Goal: Transaction & Acquisition: Obtain resource

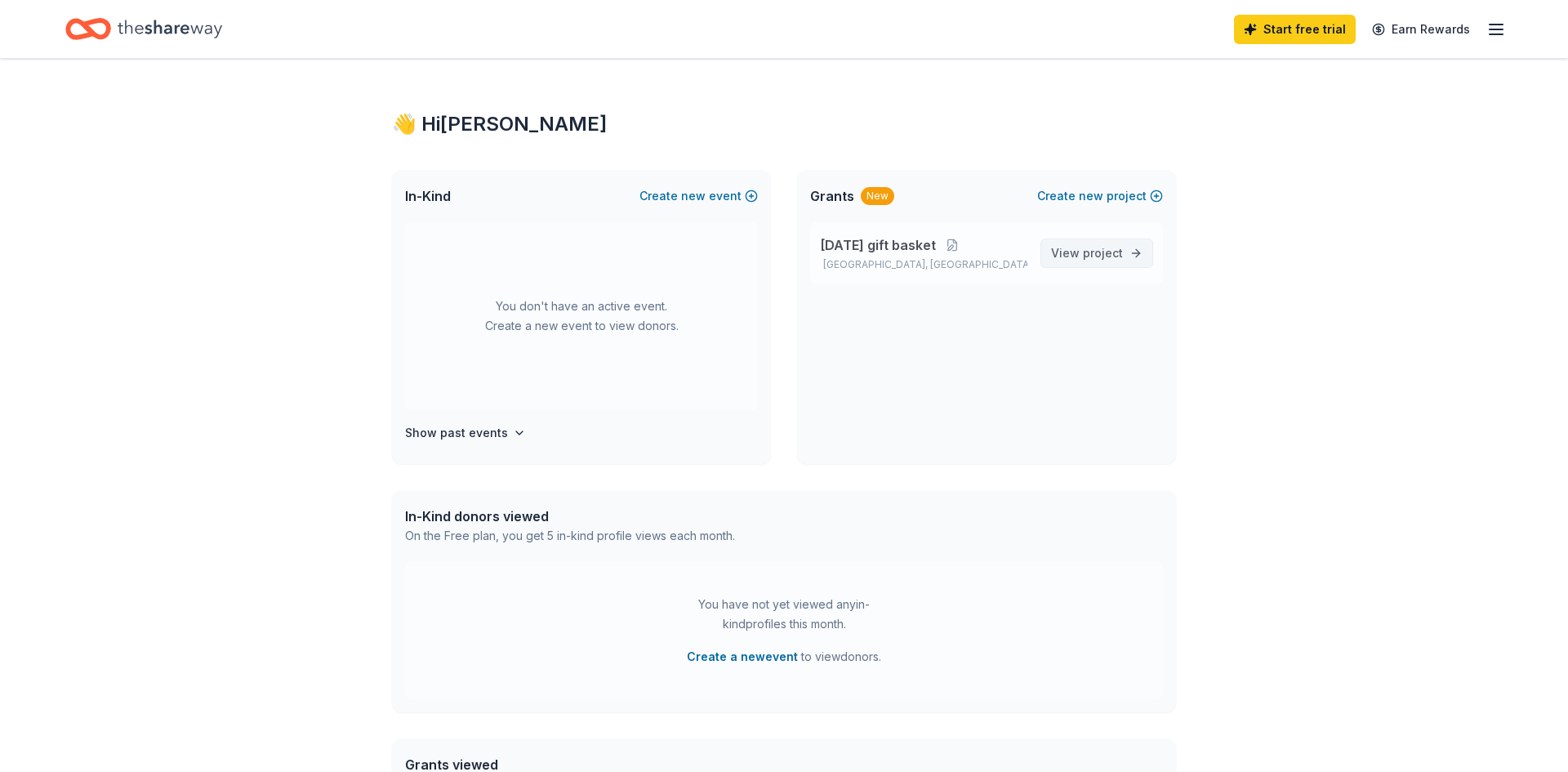
click at [1094, 253] on span "project" at bounding box center [1103, 253] width 40 height 14
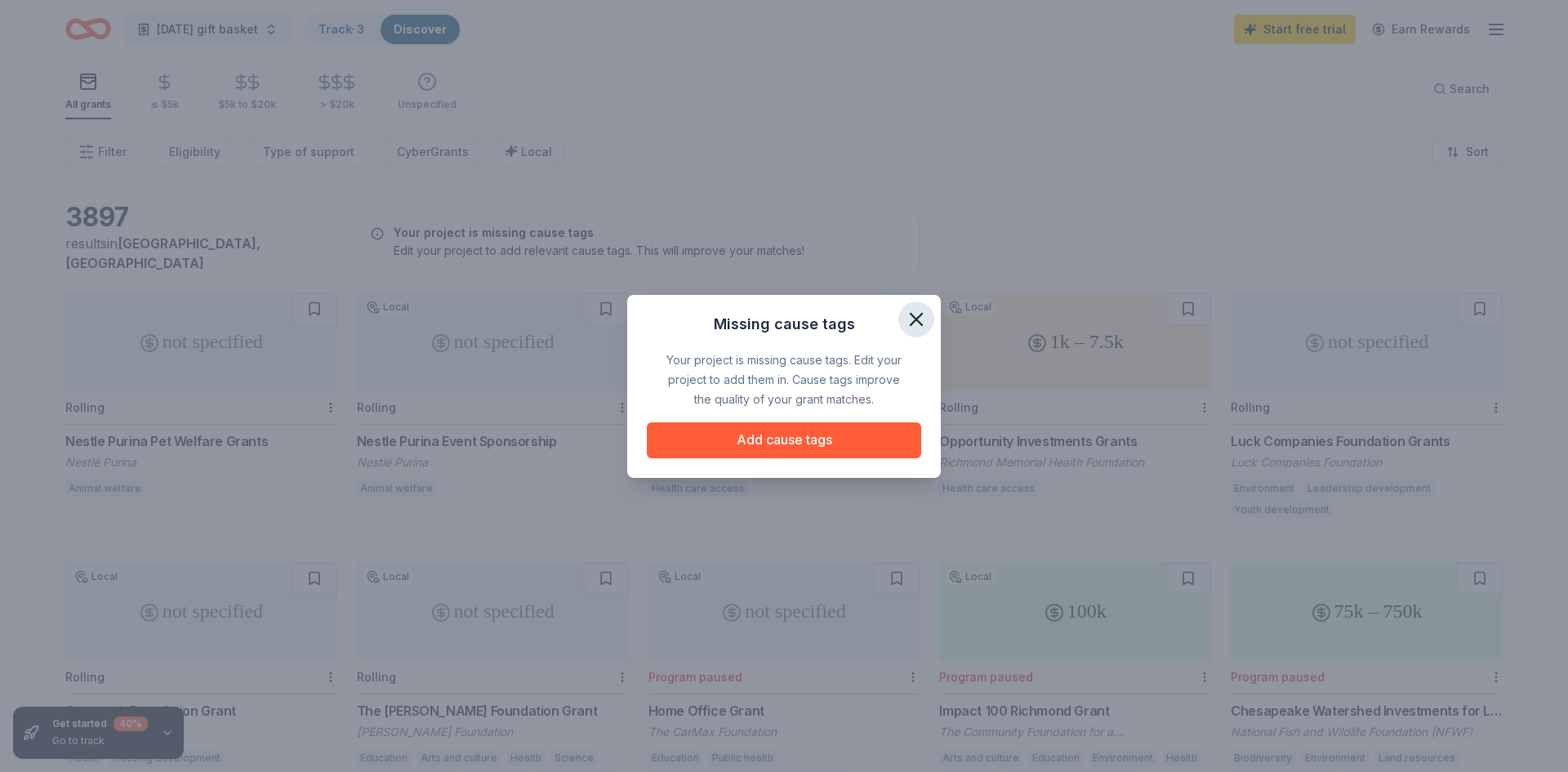
click at [929, 315] on button "button" at bounding box center [916, 319] width 36 height 36
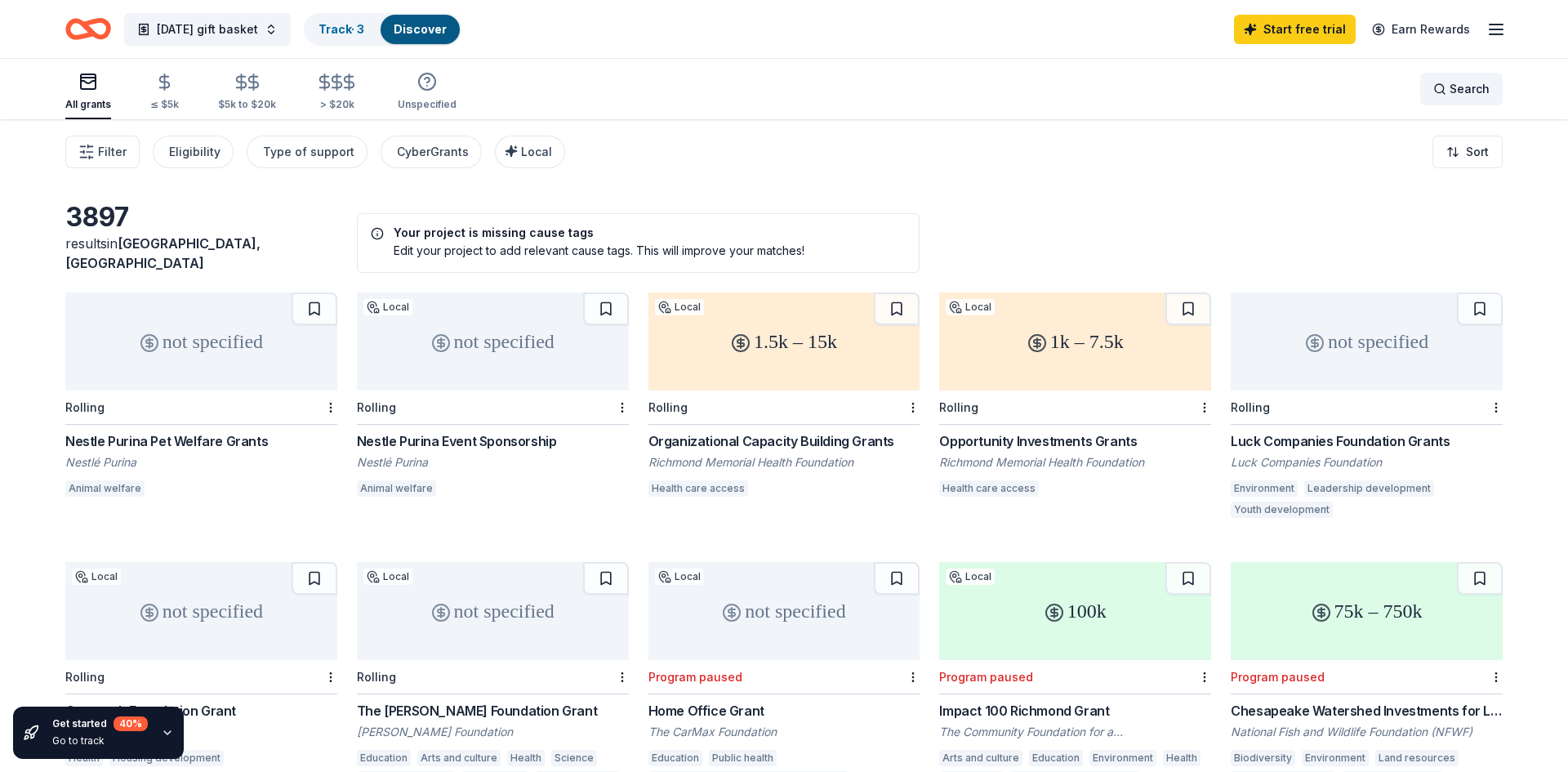
click at [1459, 91] on span "Search" at bounding box center [1470, 89] width 40 height 20
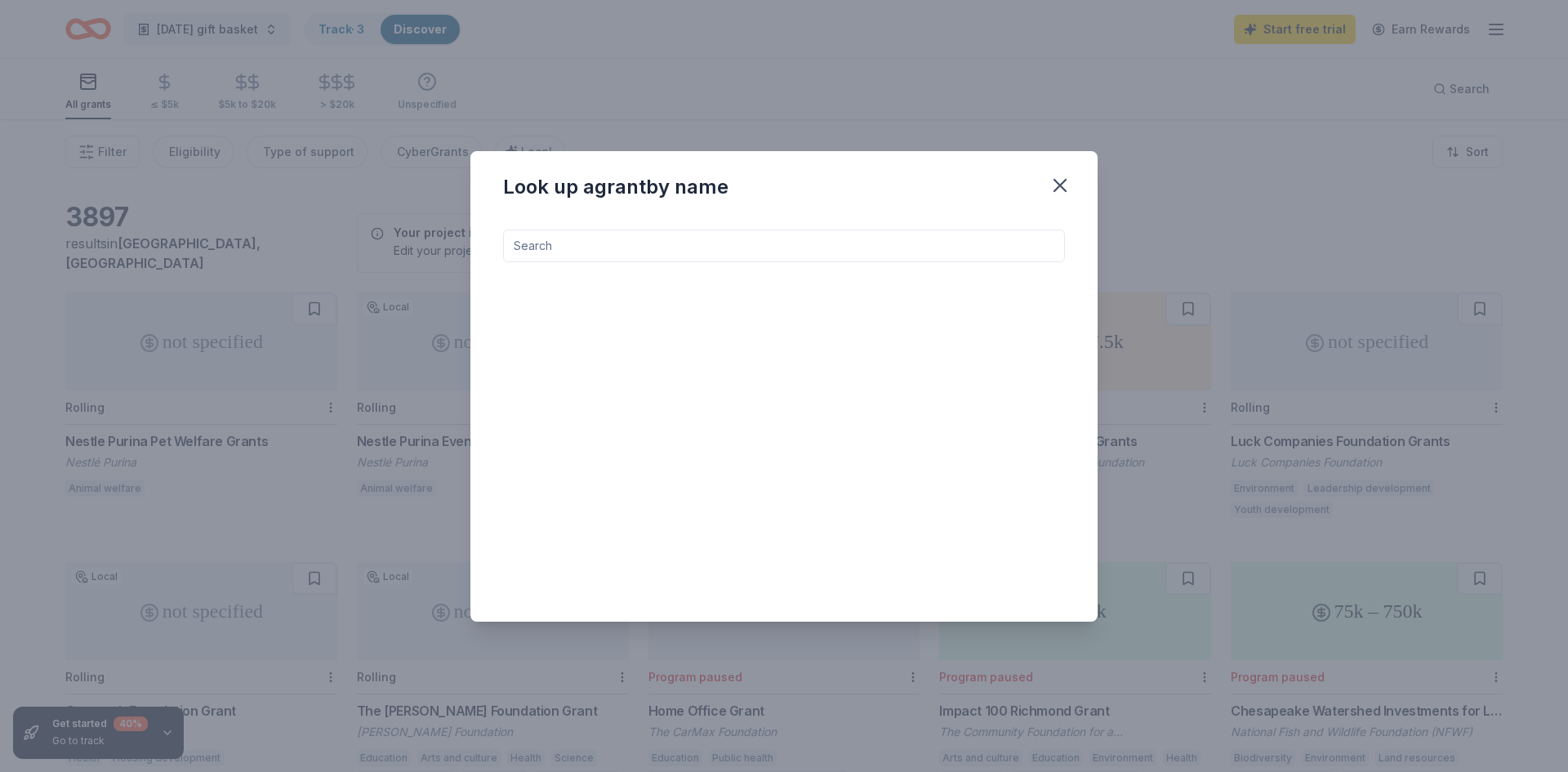
drag, startPoint x: 1056, startPoint y: 184, endPoint x: 932, endPoint y: 151, distance: 128.3
click at [1054, 180] on icon "button" at bounding box center [1060, 186] width 23 height 23
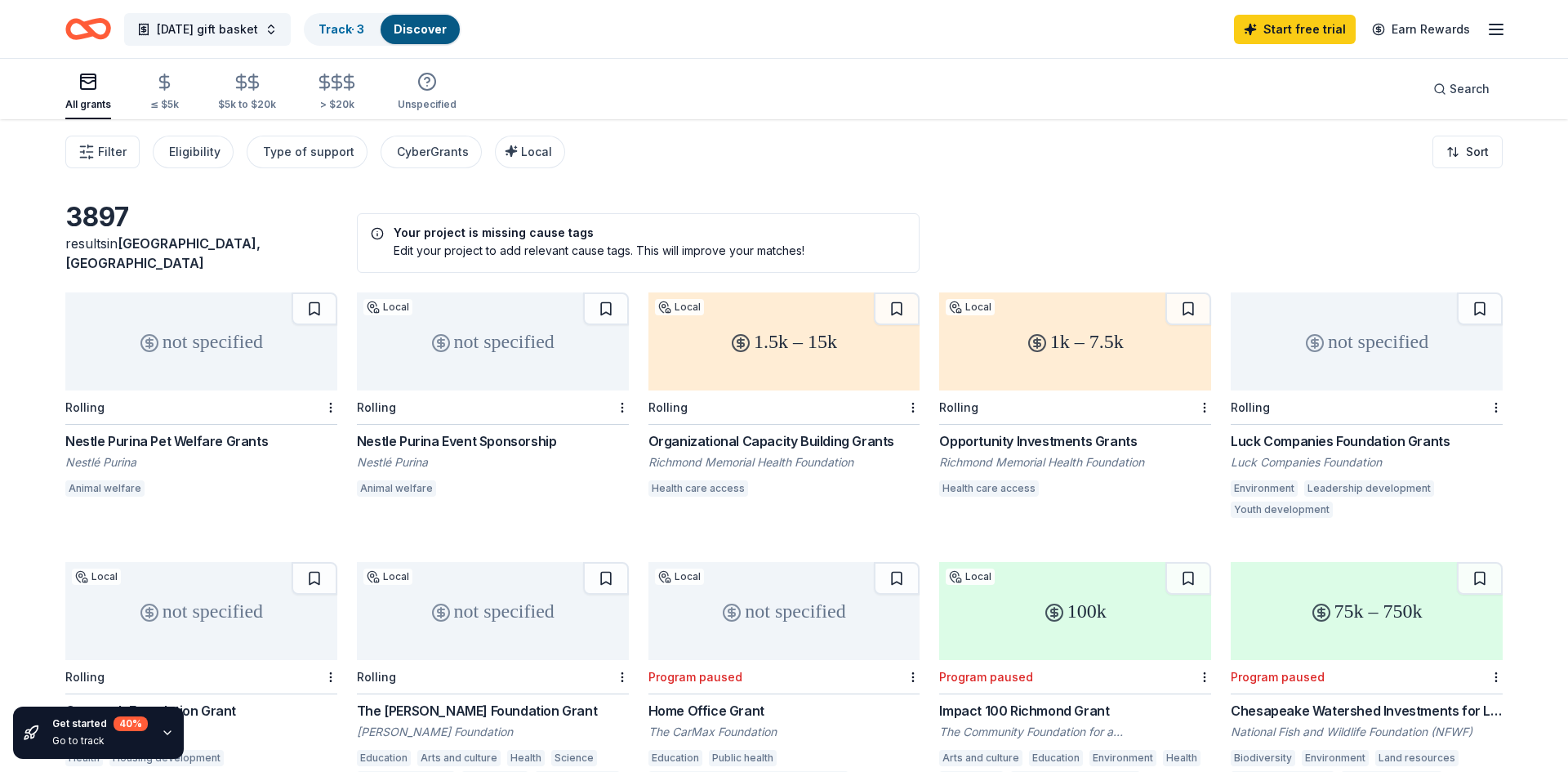
click at [85, 87] on icon "button" at bounding box center [88, 81] width 20 height 20
click at [247, 32] on span "[DATE] gift basket" at bounding box center [208, 30] width 101 height 20
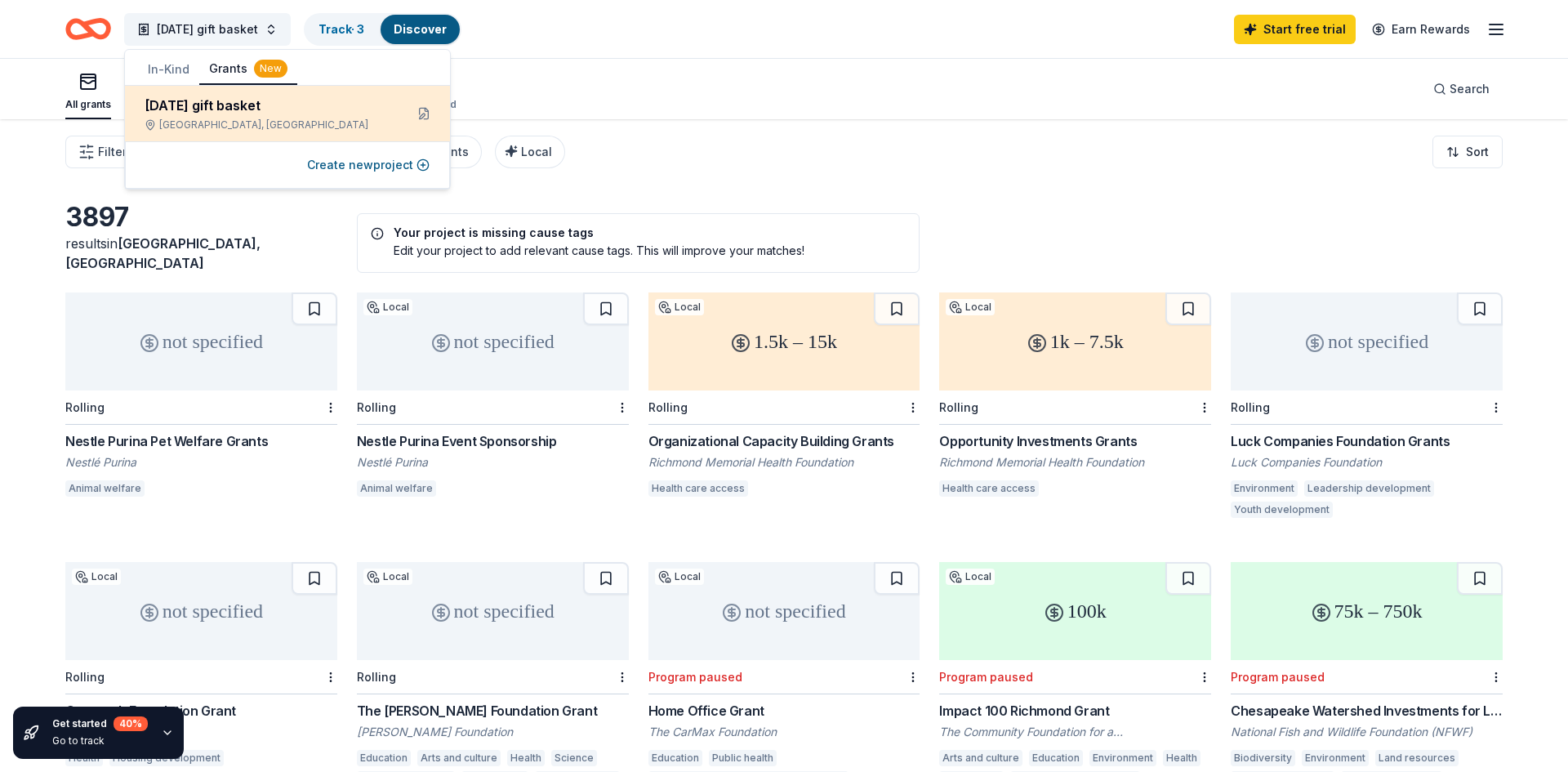
click at [222, 112] on div "[DATE] gift basket" at bounding box center [268, 105] width 247 height 20
click at [422, 112] on button at bounding box center [423, 112] width 26 height 26
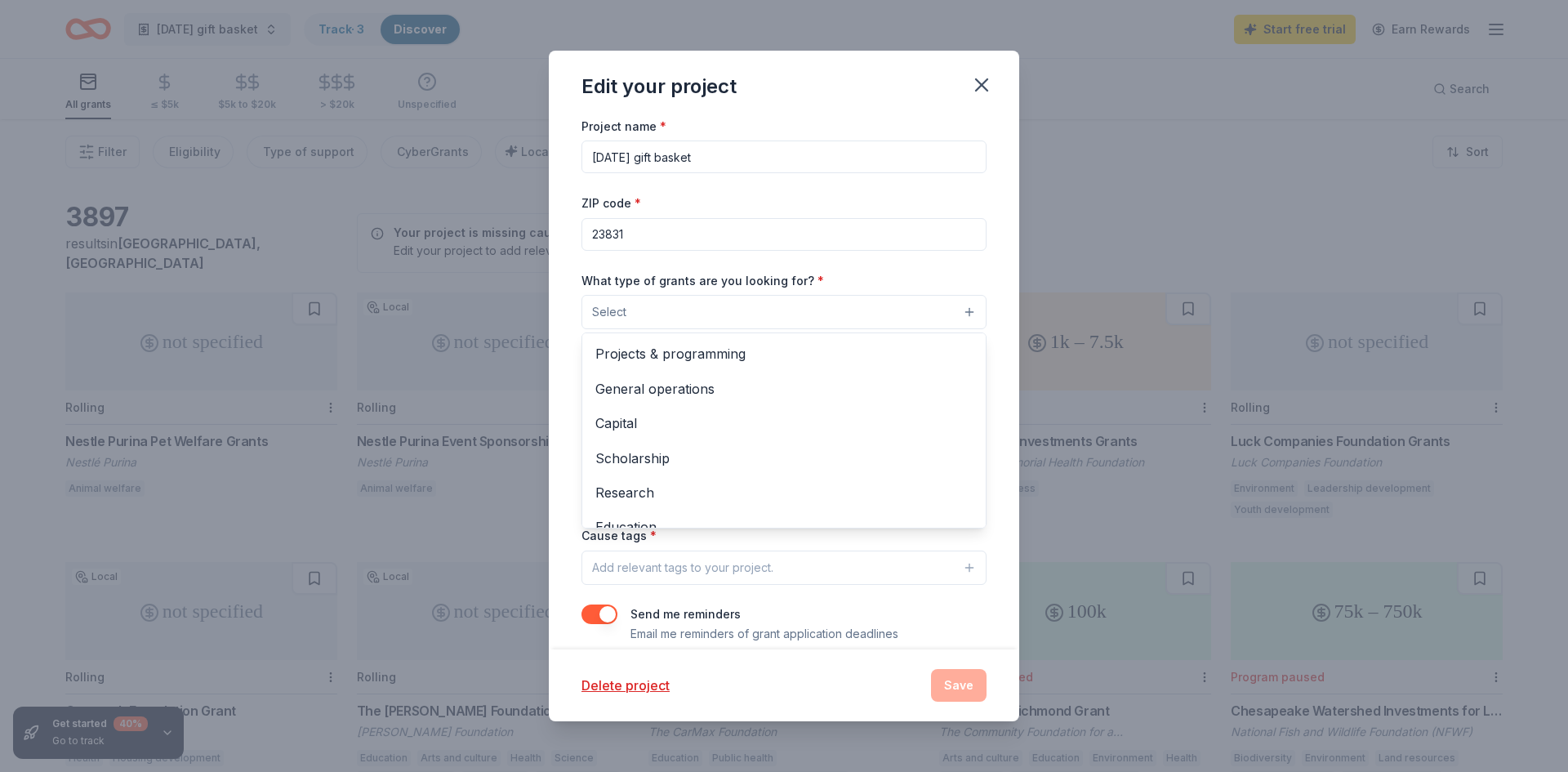
click at [645, 311] on button "Select" at bounding box center [783, 312] width 405 height 34
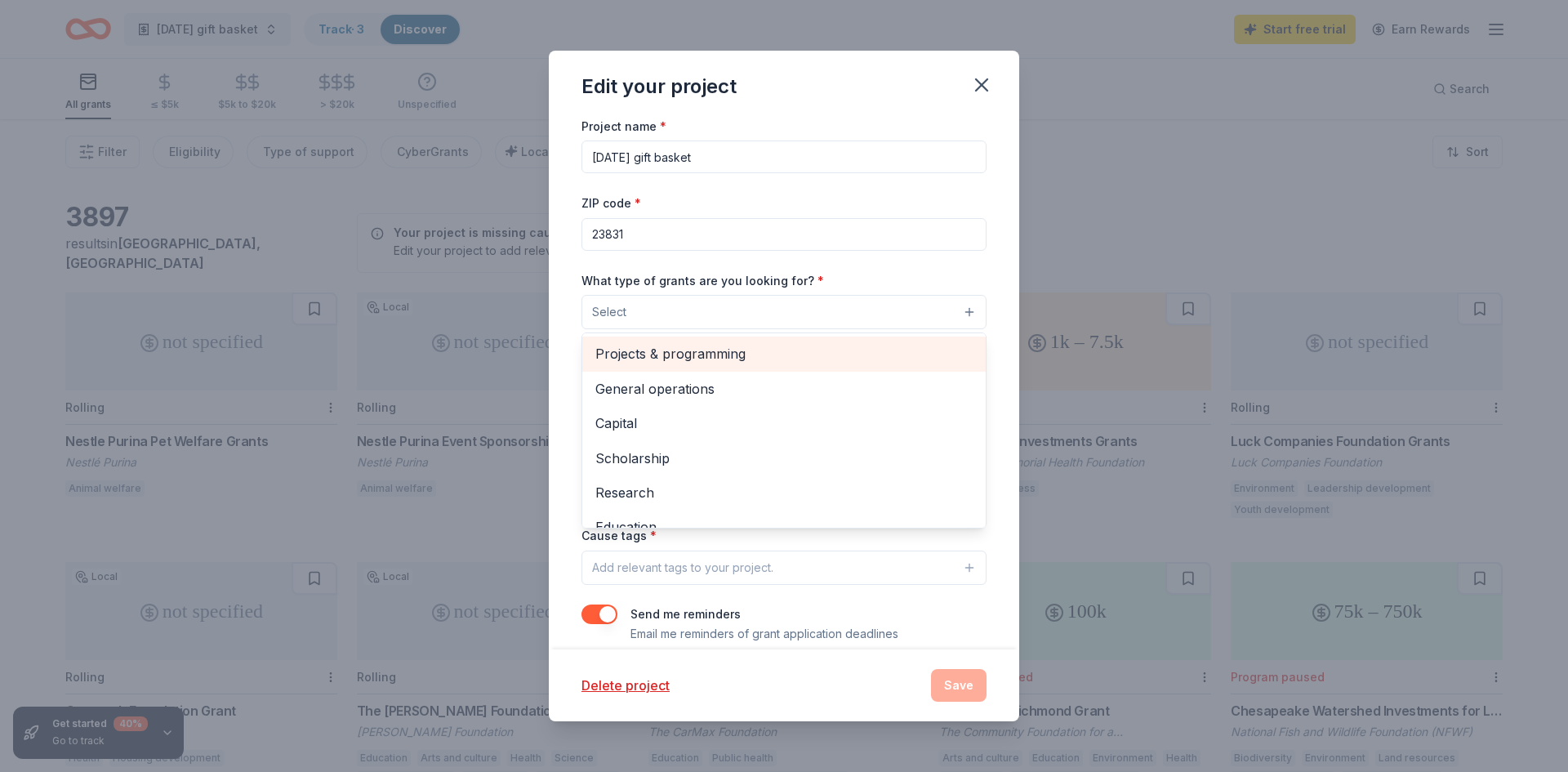
click at [635, 352] on span "Projects & programming" at bounding box center [784, 354] width 377 height 21
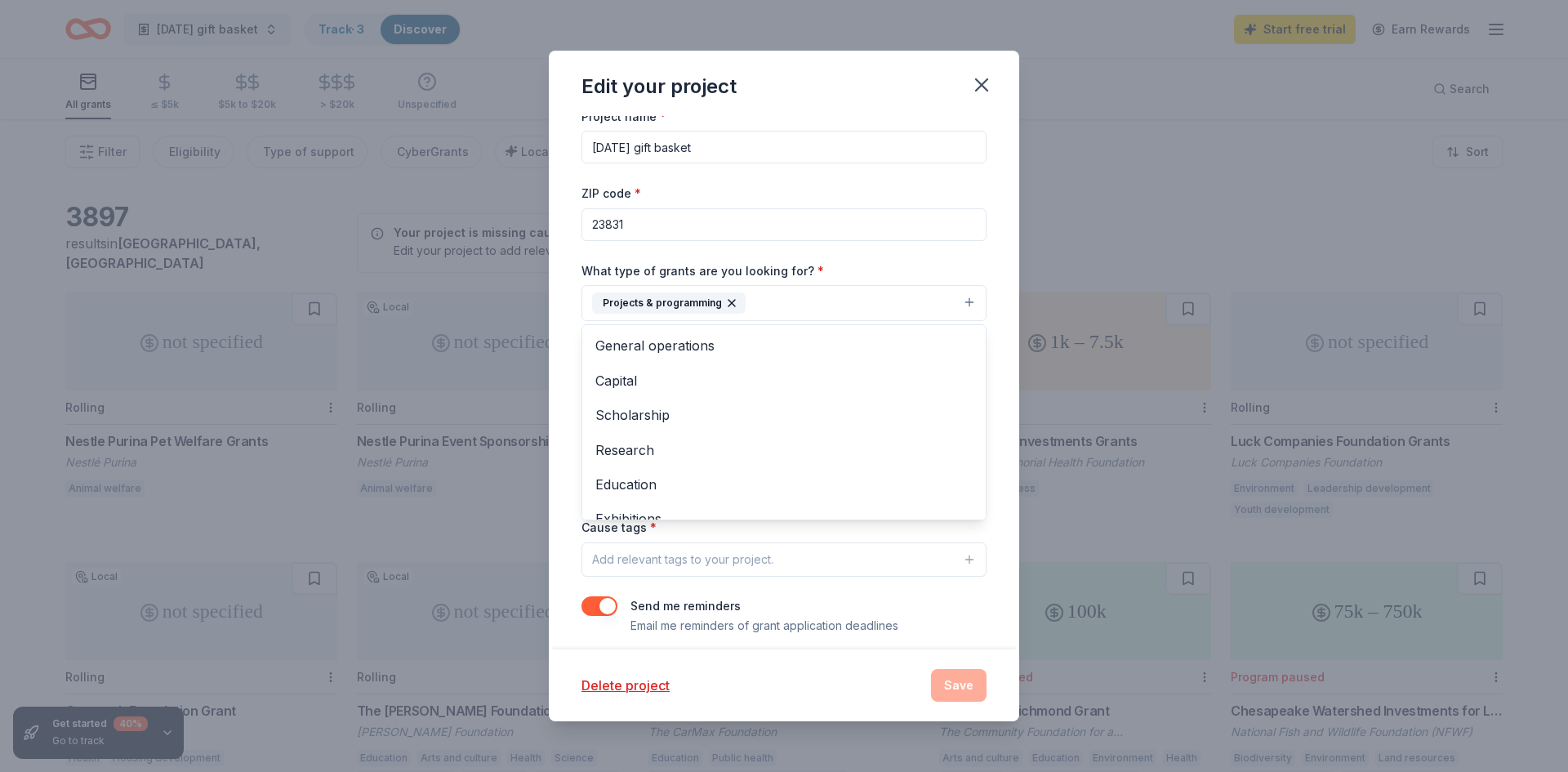
scroll to position [21, 0]
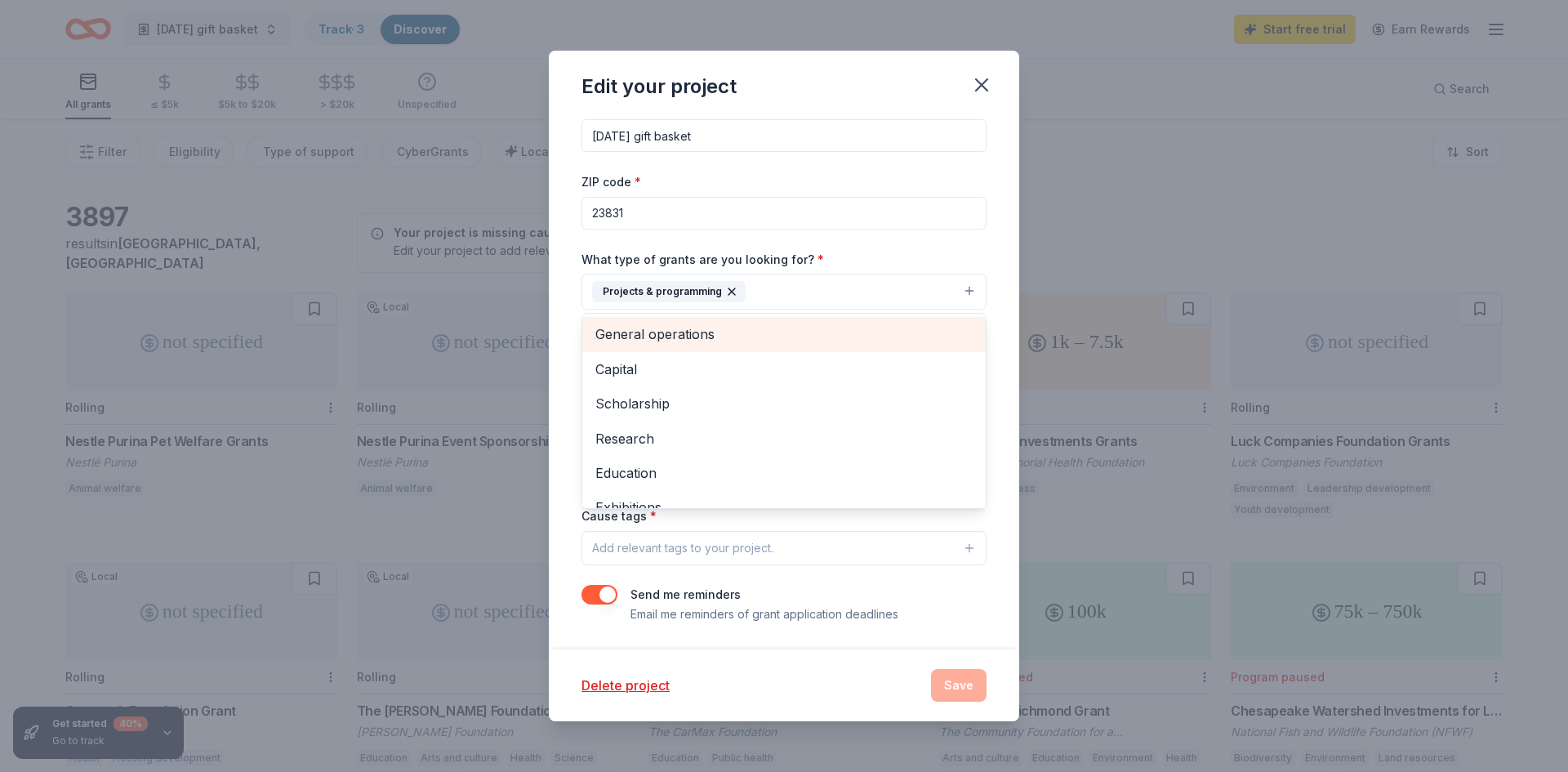
click at [651, 335] on span "General operations" at bounding box center [784, 334] width 377 height 21
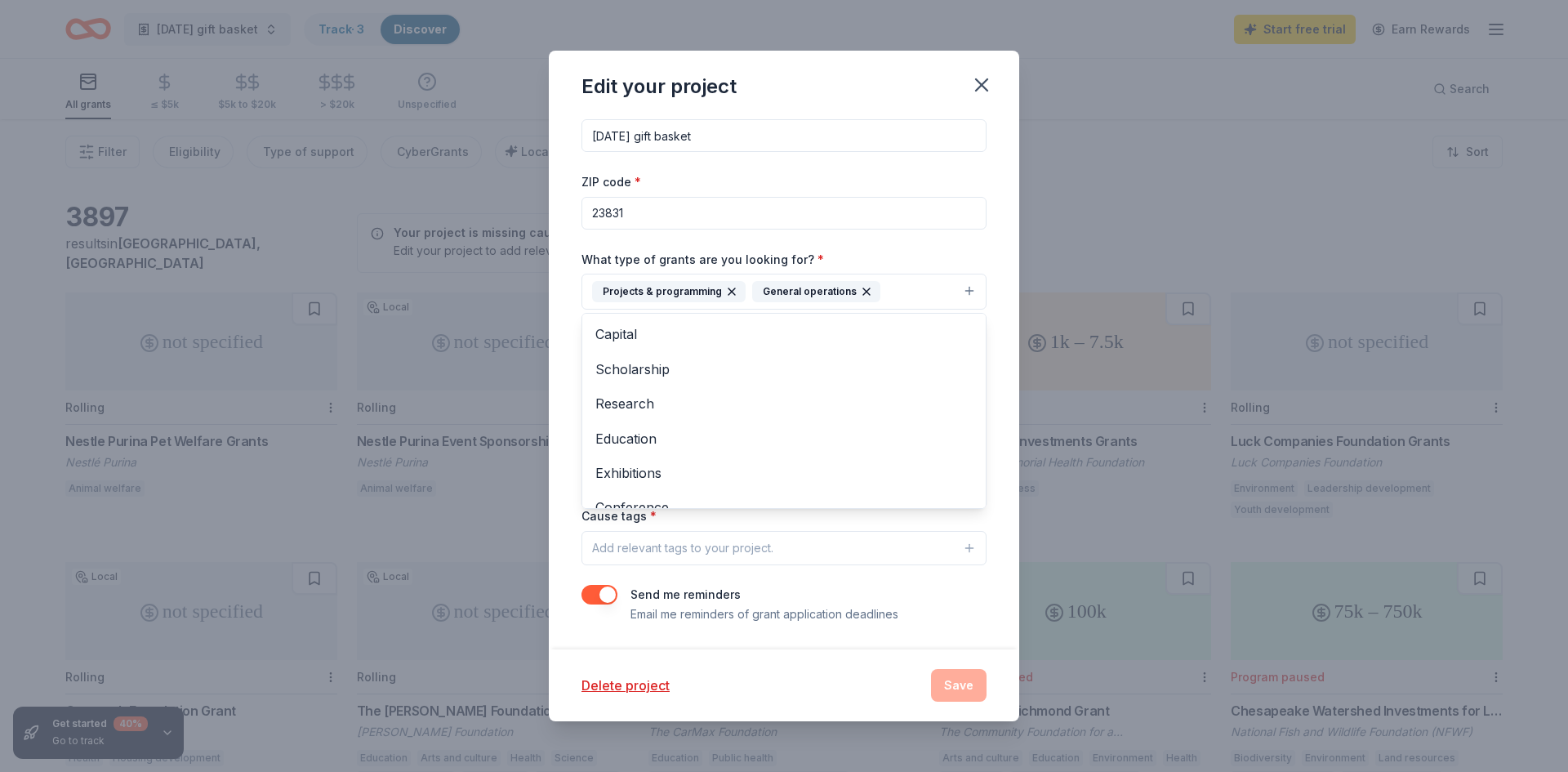
click at [646, 521] on div "Project name * [DATE] gift basket ZIP code * 23831 What type of grants are you …" at bounding box center [783, 358] width 405 height 529
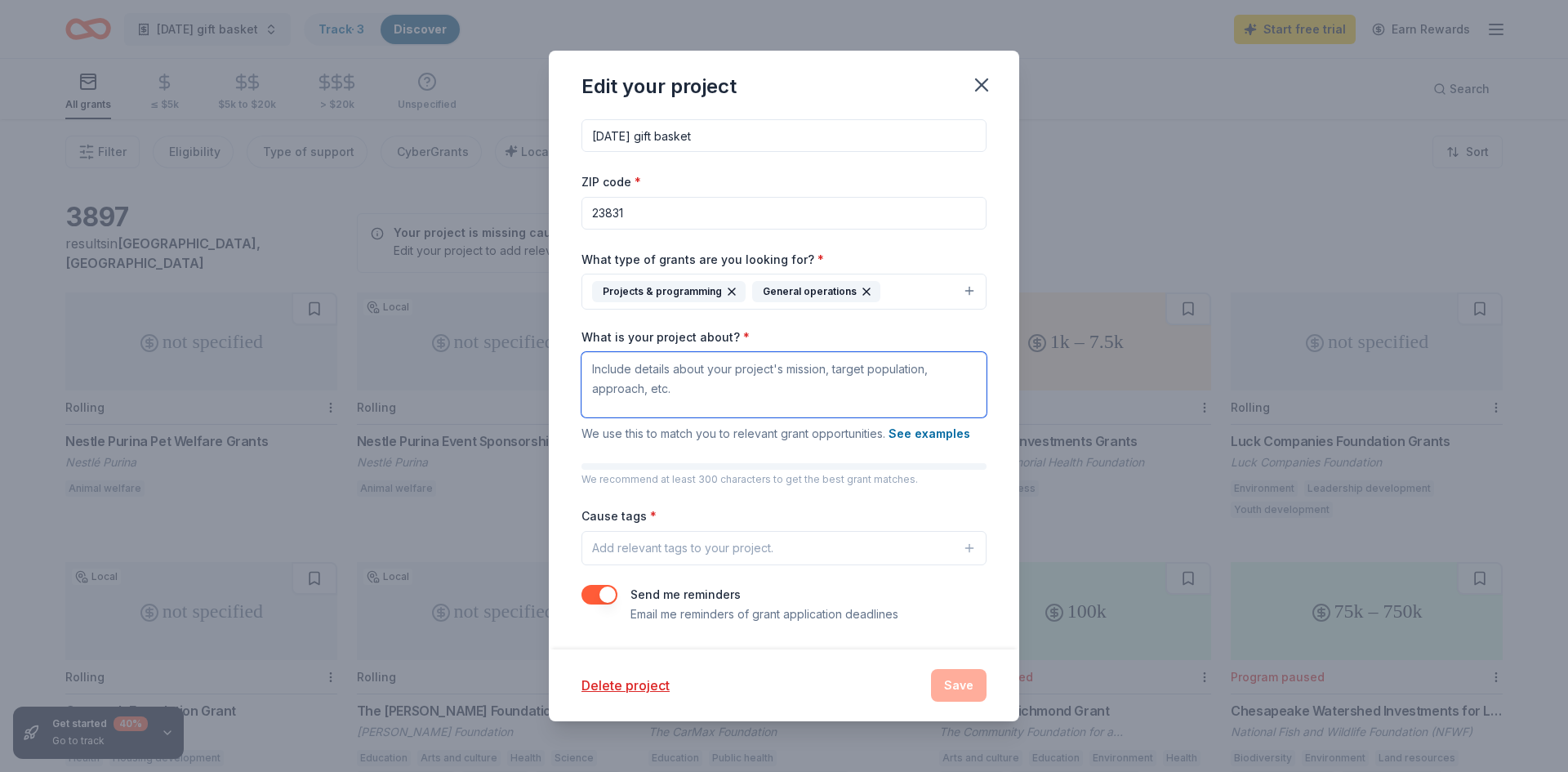
click at [607, 370] on textarea "What is your project about? *" at bounding box center [783, 384] width 405 height 66
click at [597, 369] on textarea "What is your project about? *" at bounding box center [783, 384] width 405 height 66
paste textarea "LOREMI’d S.A. Conse Adipiscingel Sedd Eiu Tempori Utlaboreetdo: MAGNAA (Enimadm…"
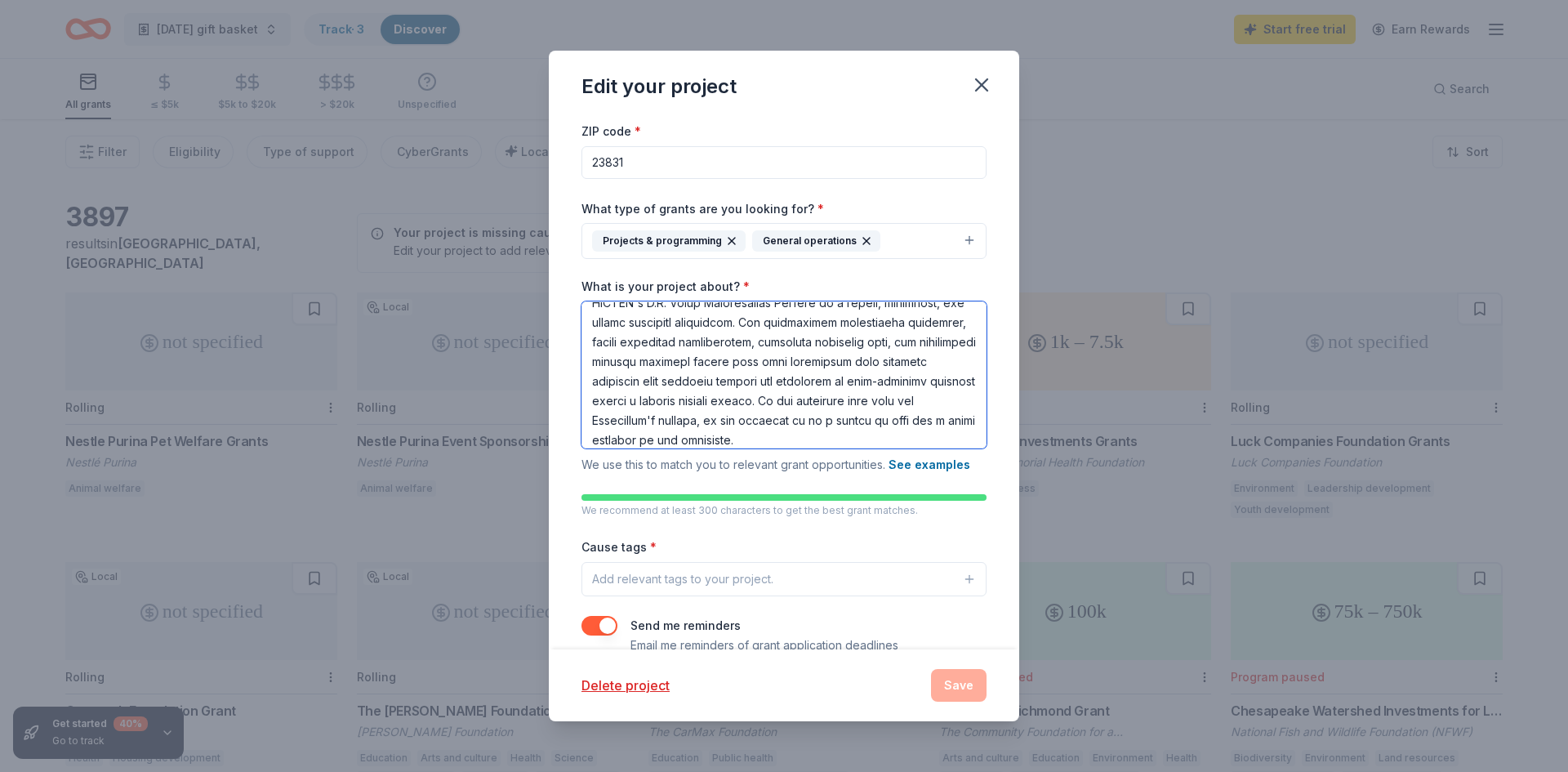
scroll to position [103, 0]
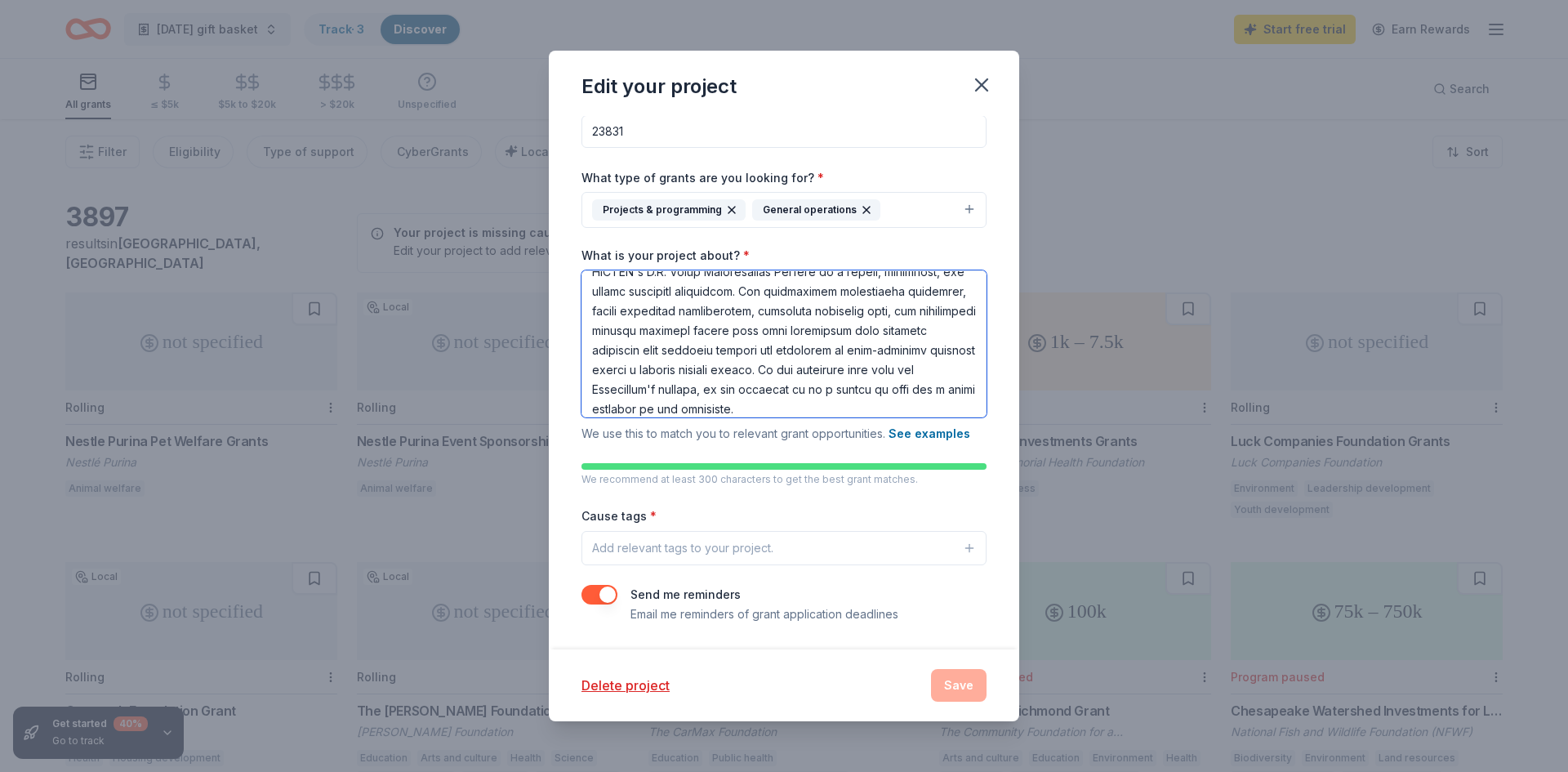
type textarea "LOREMI’d S.A. Conse Adipiscingel Sedd Eiu Tempori Utlaboreetdo: MAGNAA (Enimadm…"
click at [636, 547] on div "Add relevant tags to your project." at bounding box center [682, 548] width 181 height 20
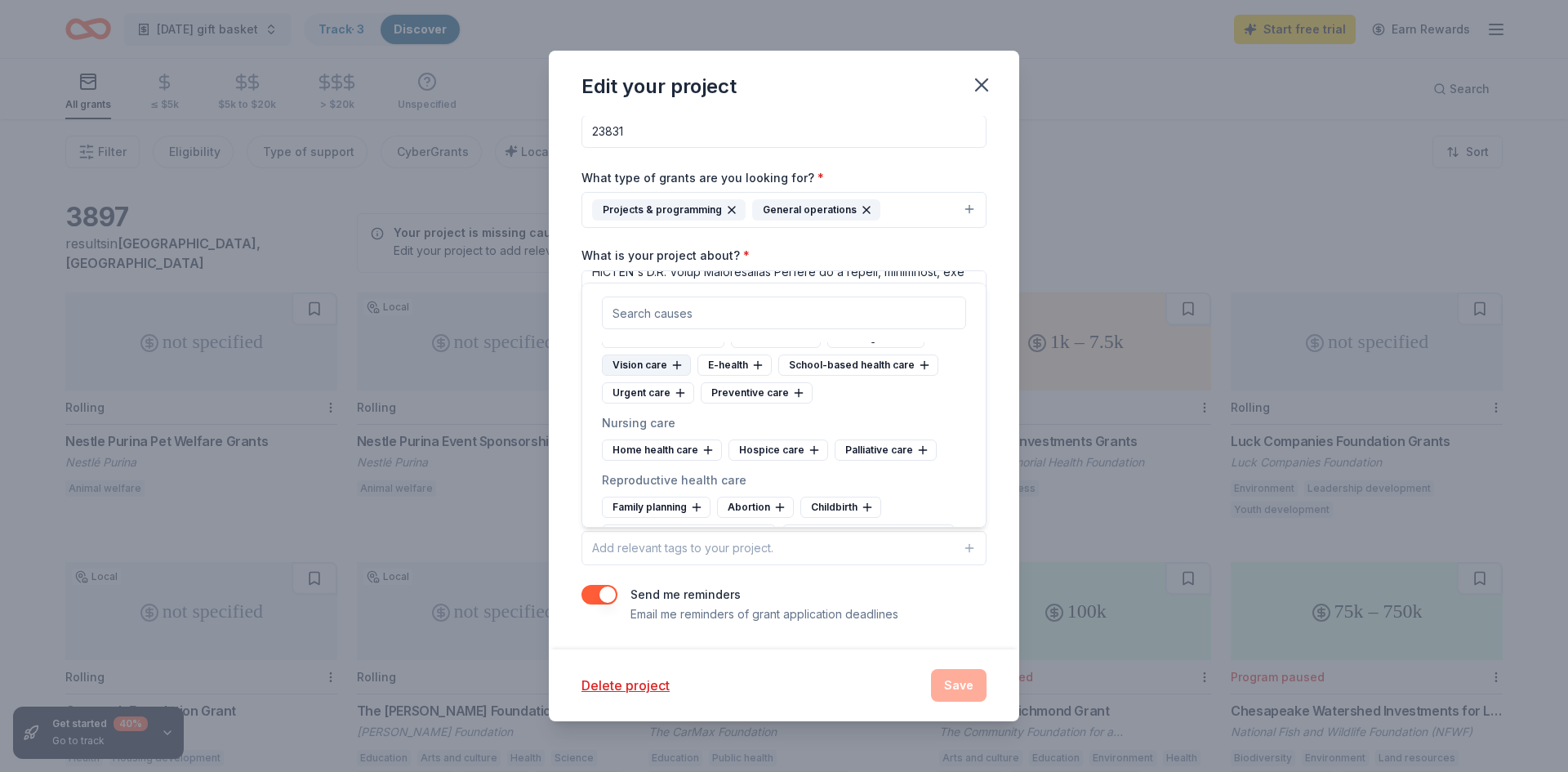
scroll to position [2489, 0]
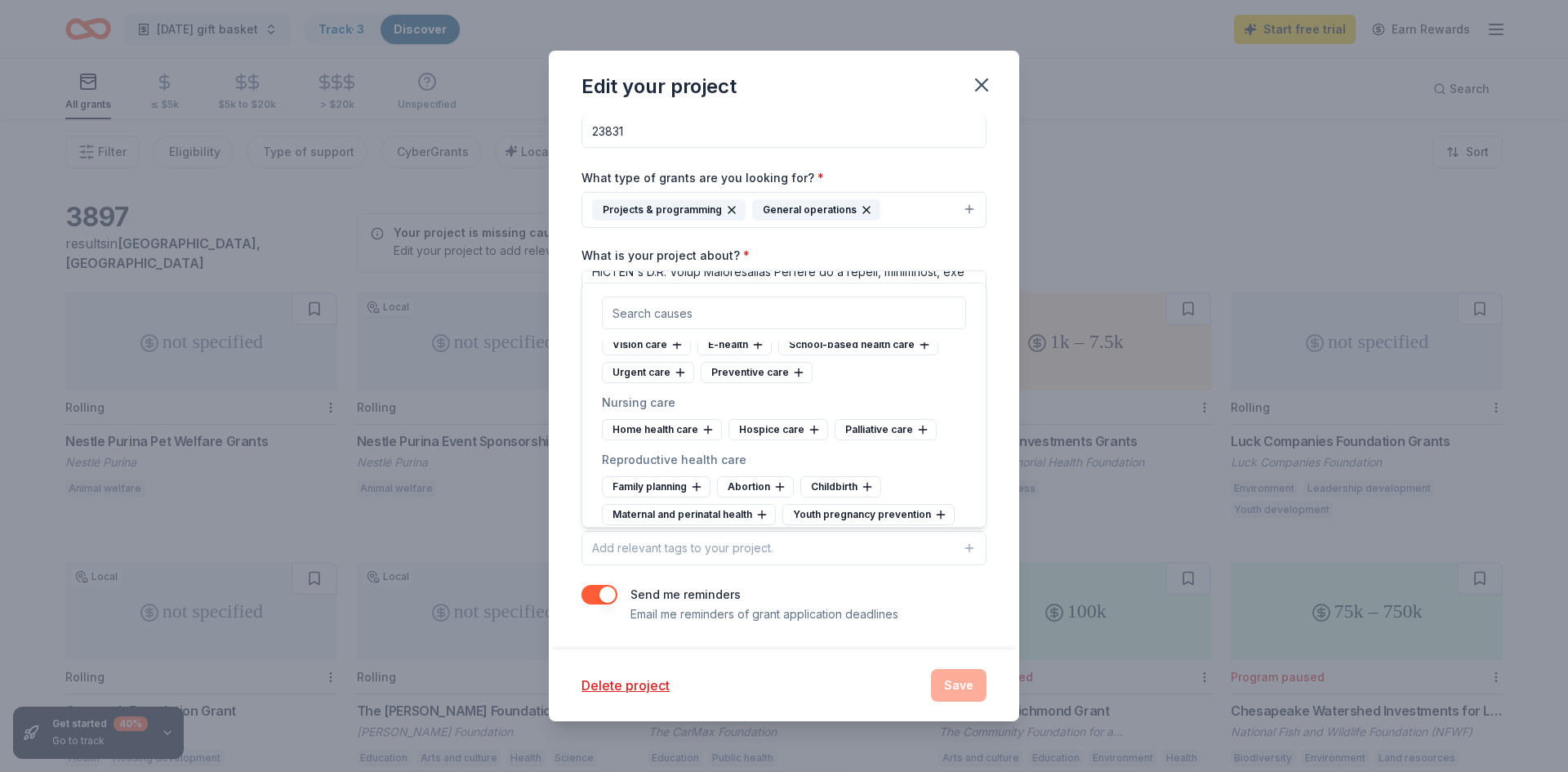
click at [629, 315] on input "text" at bounding box center [784, 313] width 364 height 32
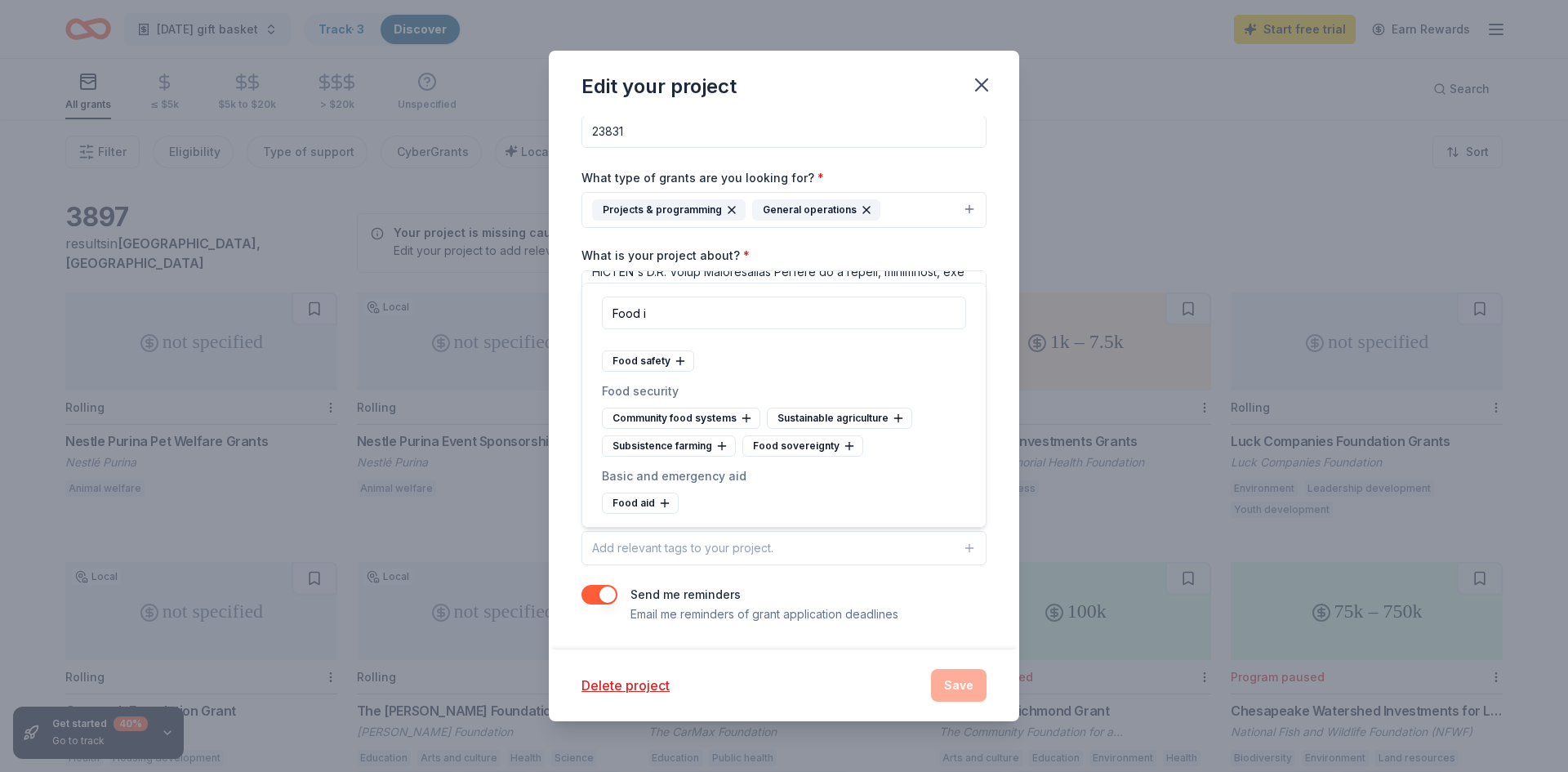
scroll to position [0, 0]
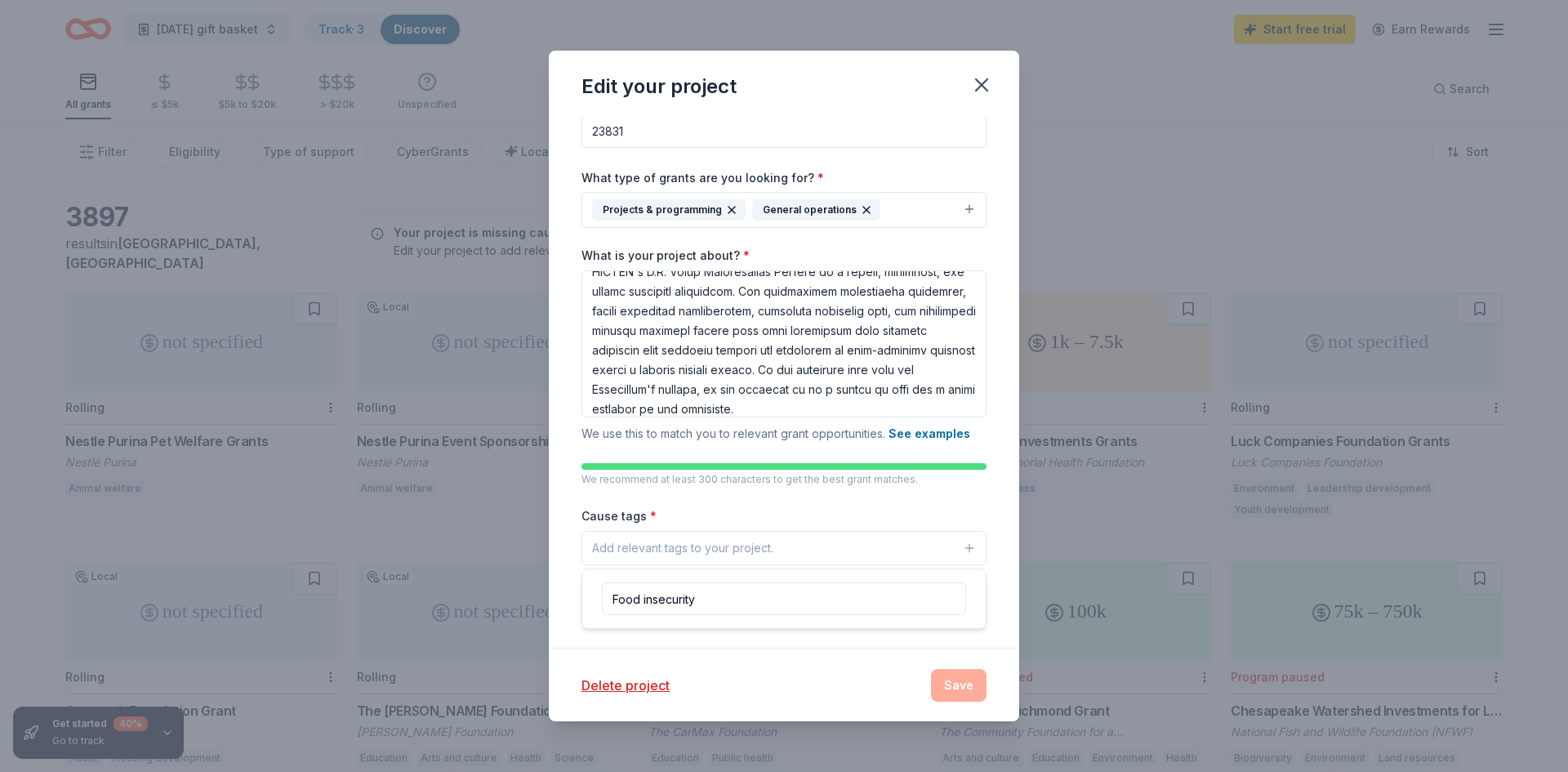
type input "Food insecurity"
click at [660, 551] on div "Add relevant tags to your project." at bounding box center [682, 548] width 181 height 20
click at [974, 546] on icon "button" at bounding box center [970, 548] width 13 height 13
click at [707, 600] on input "Food insecurity" at bounding box center [784, 599] width 364 height 32
drag, startPoint x: 702, startPoint y: 596, endPoint x: 560, endPoint y: 592, distance: 142.1
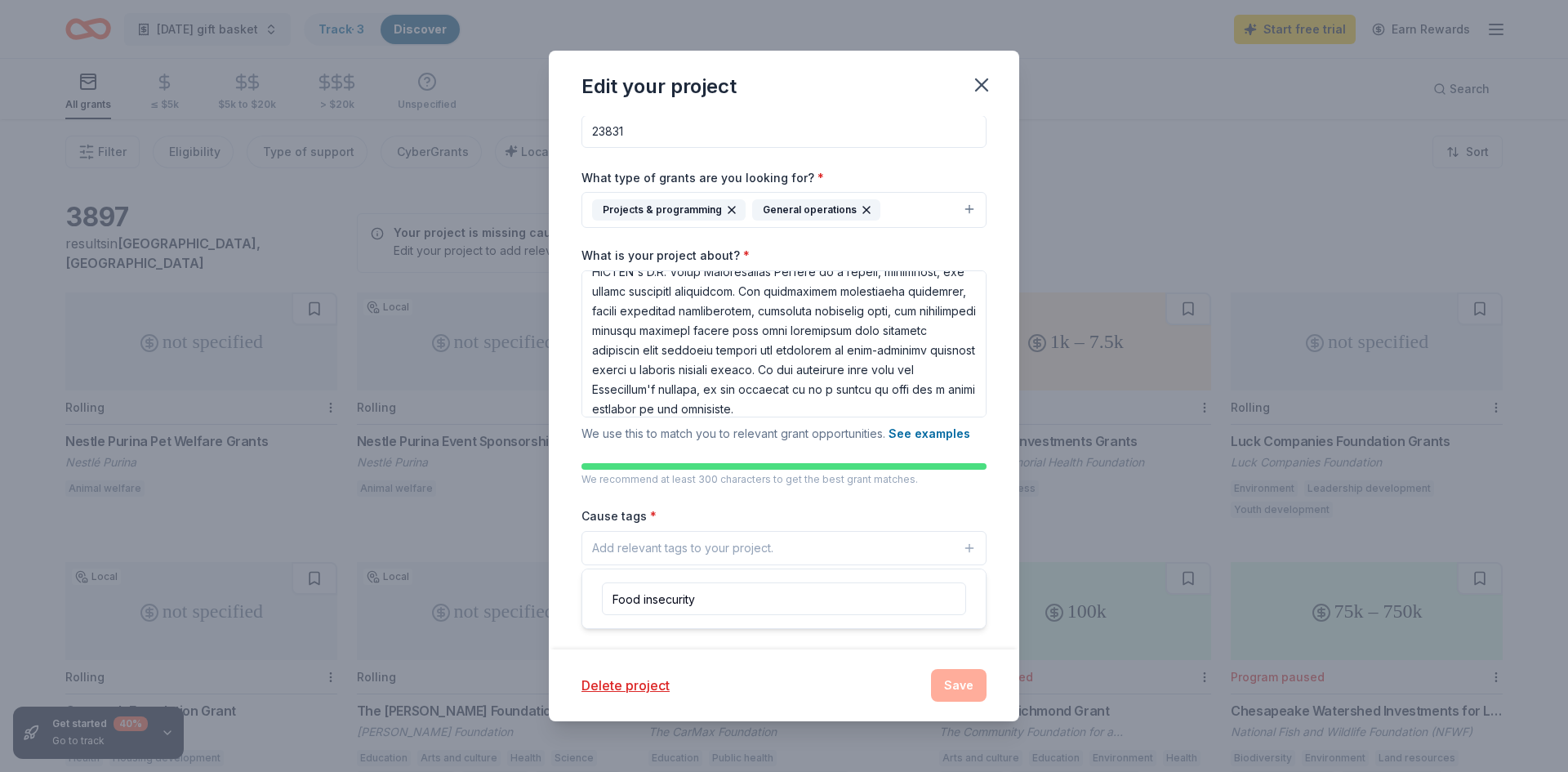
click at [560, 592] on body "[DATE] gift basket Track · 3 Discover Start free trial Earn Rewards All grants …" at bounding box center [784, 386] width 1568 height 772
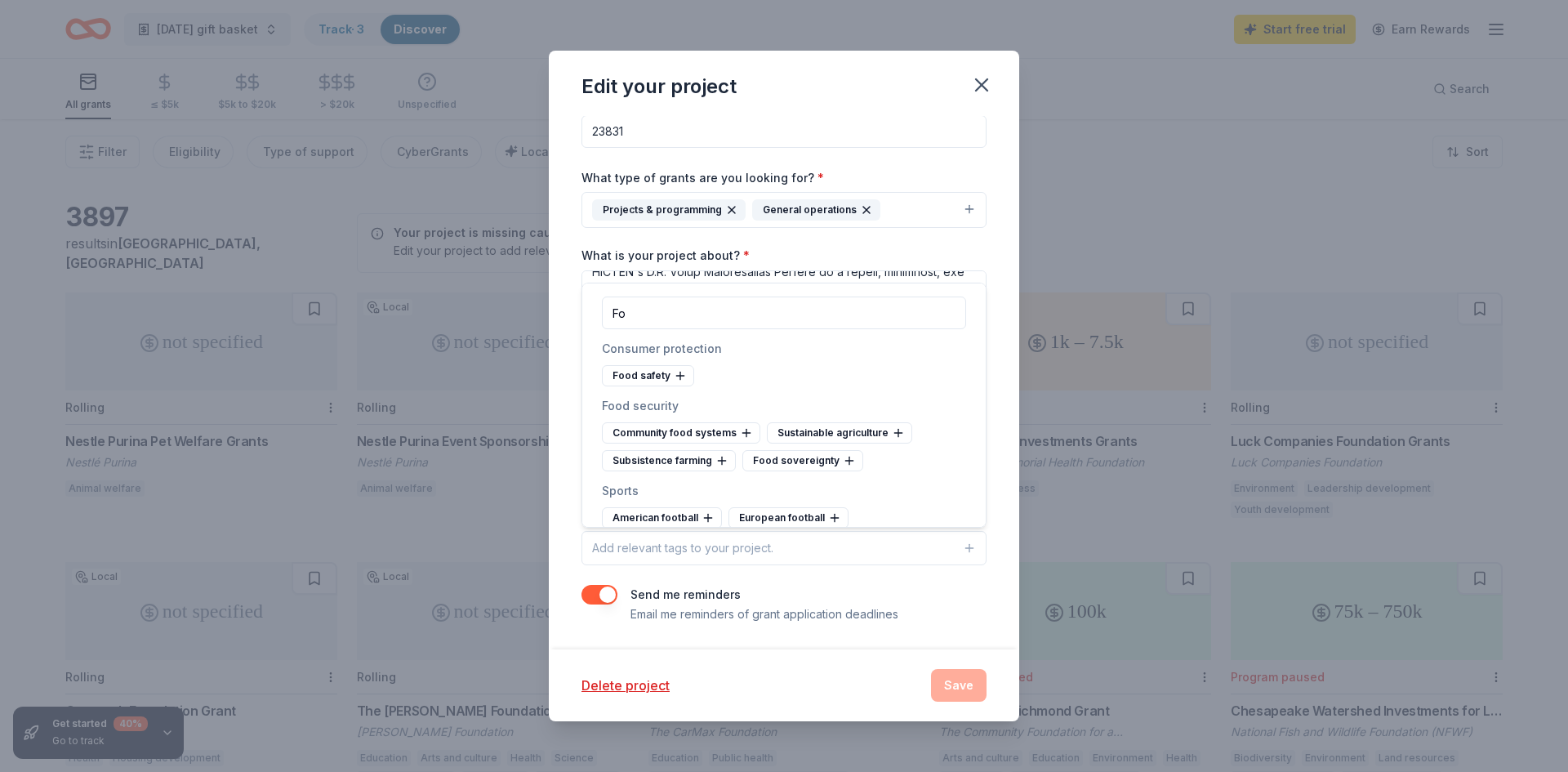
type input "F"
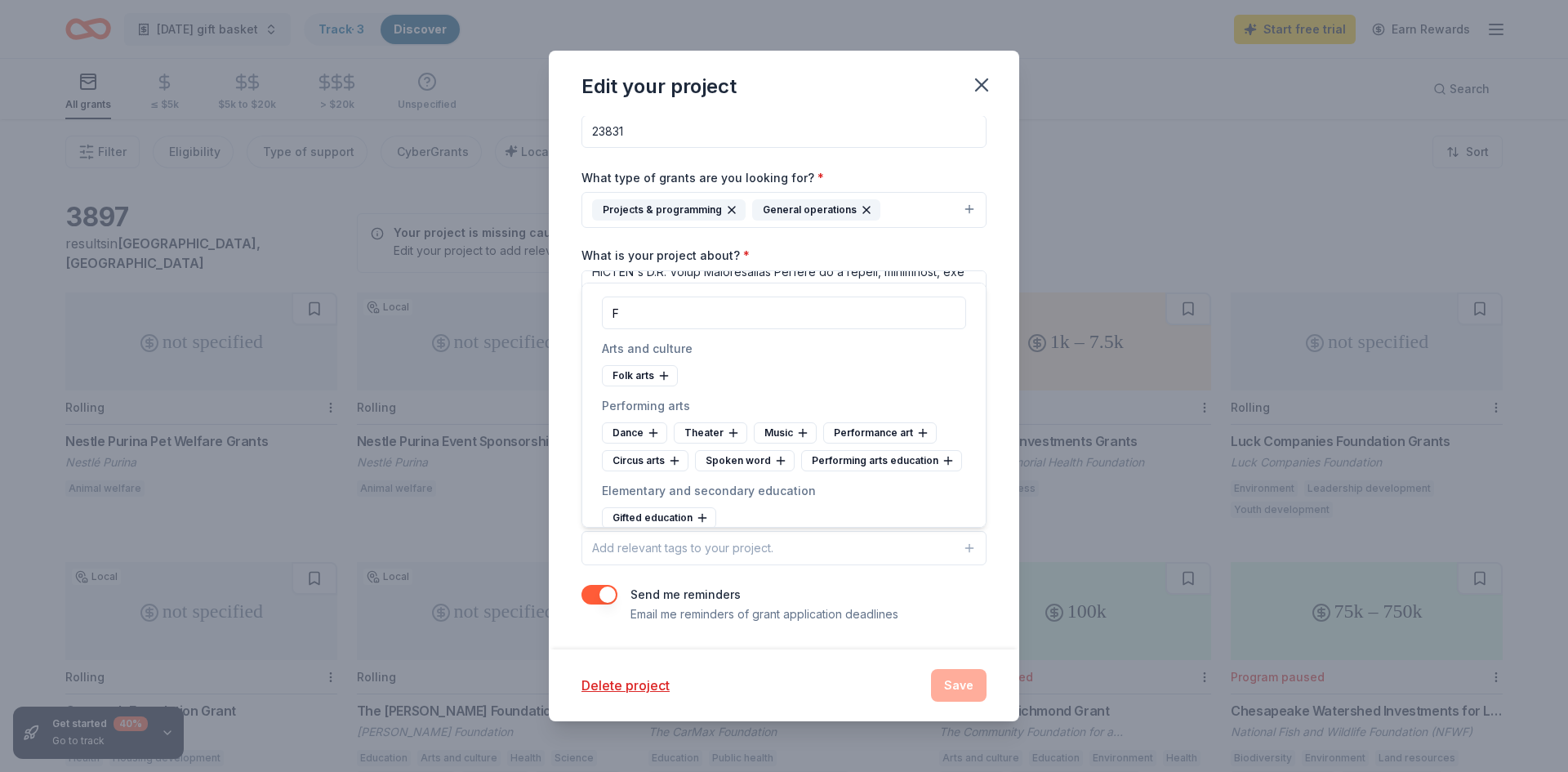
drag, startPoint x: 623, startPoint y: 316, endPoint x: 609, endPoint y: 316, distance: 14.0
click at [609, 316] on input "F" at bounding box center [784, 313] width 364 height 32
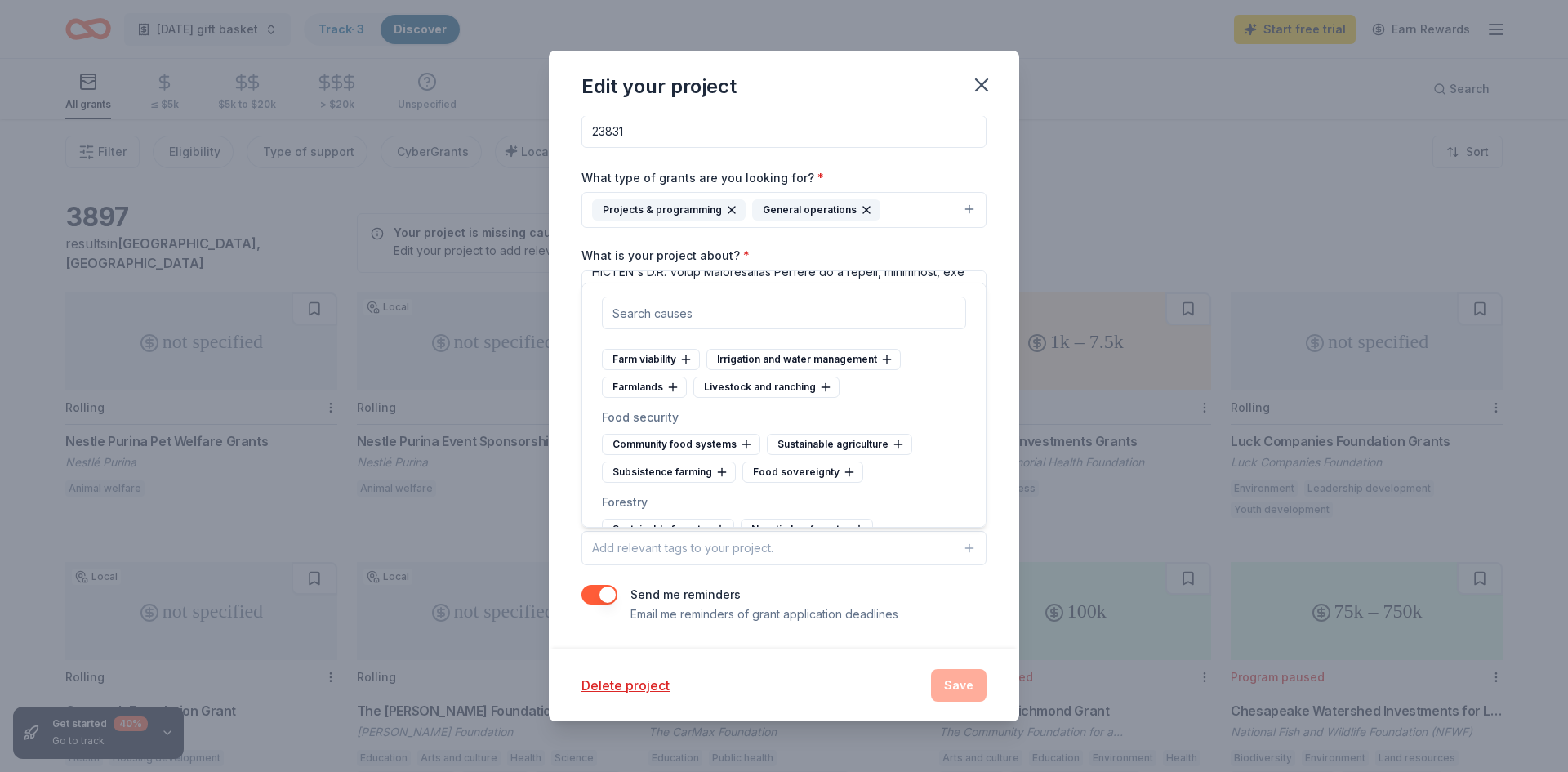
scroll to position [6324, 0]
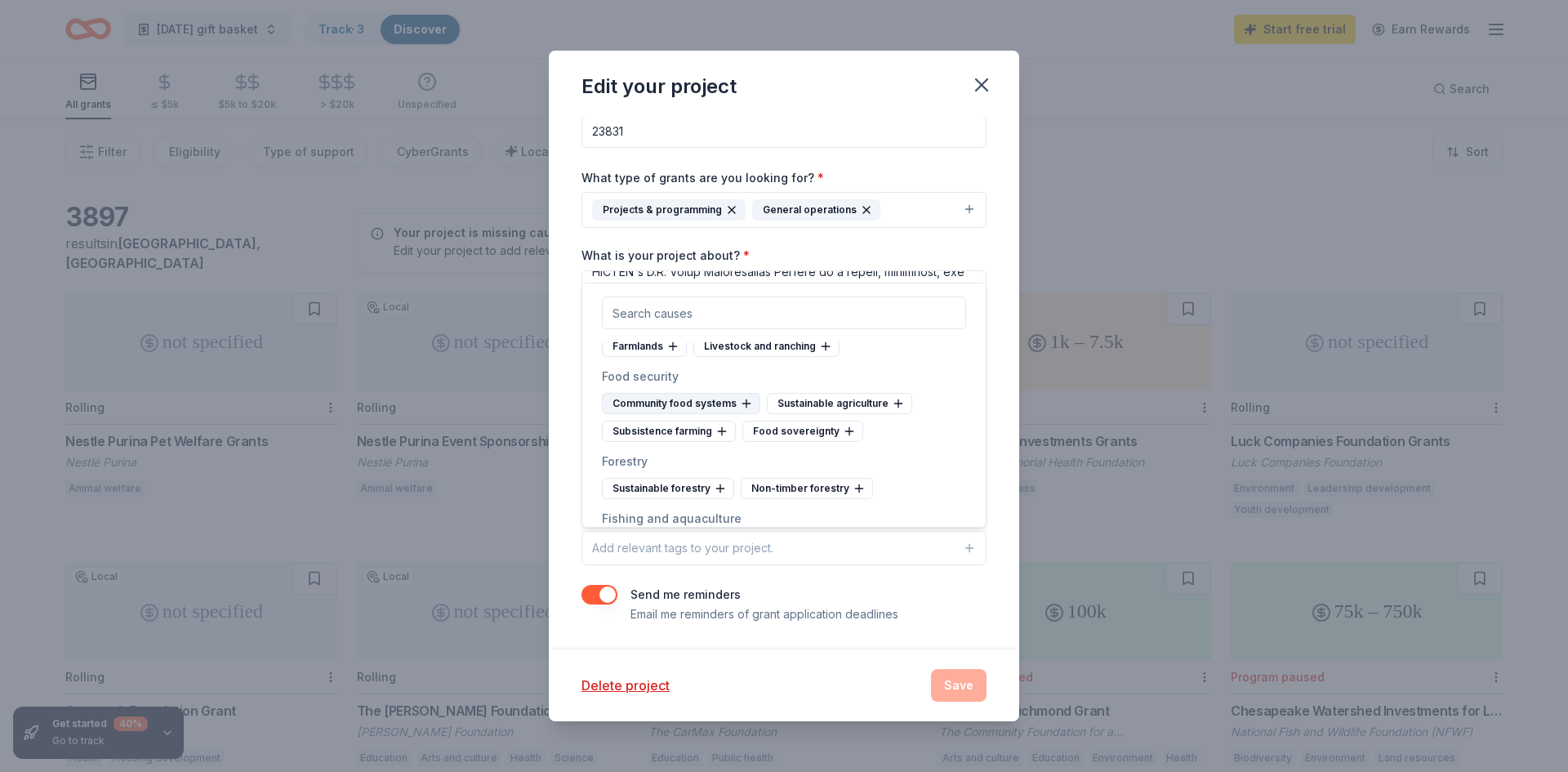
click at [740, 401] on icon at bounding box center [747, 404] width 13 height 13
click at [662, 433] on div "Food sovereignty" at bounding box center [662, 431] width 121 height 21
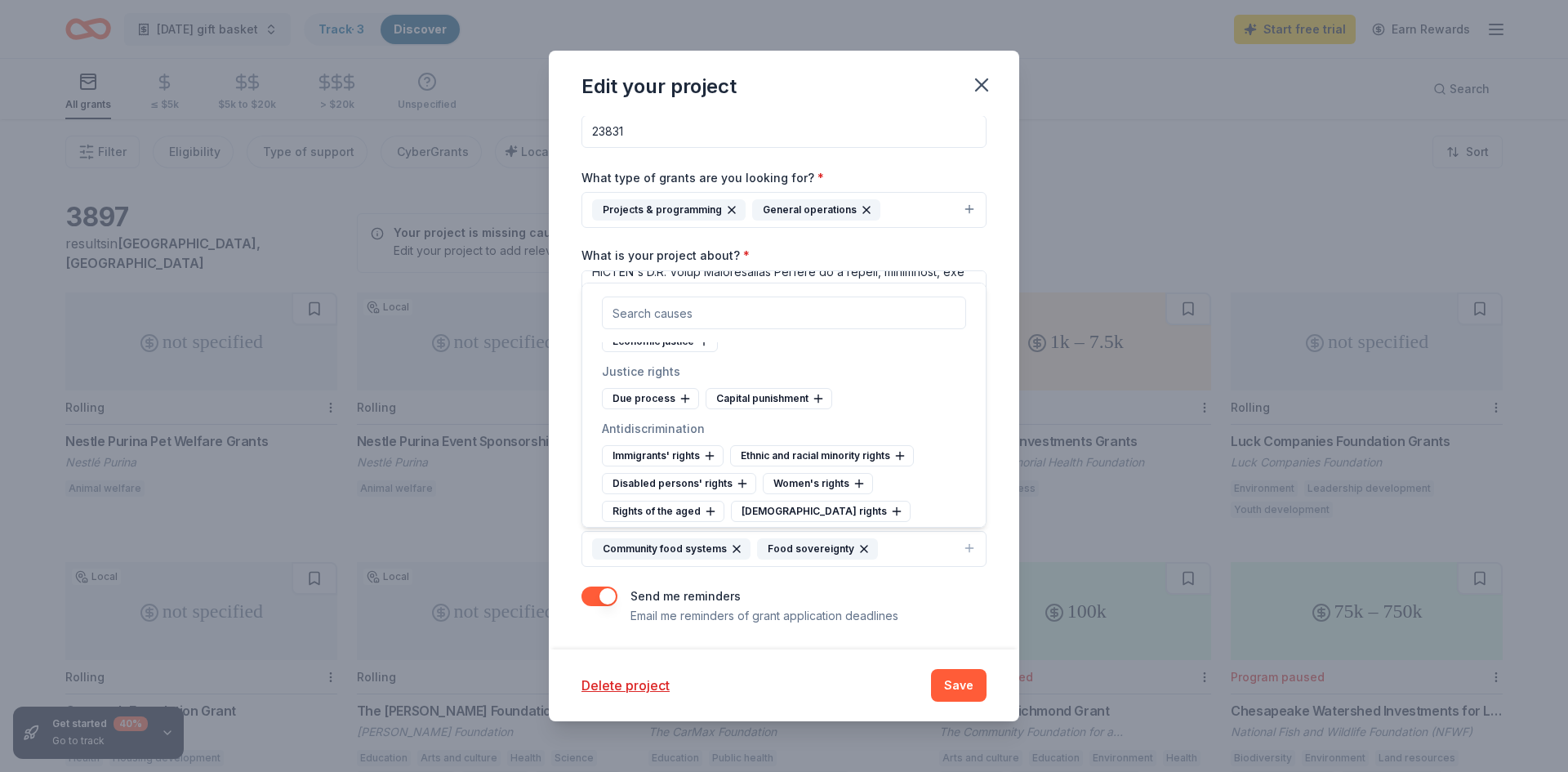
scroll to position [8315, 0]
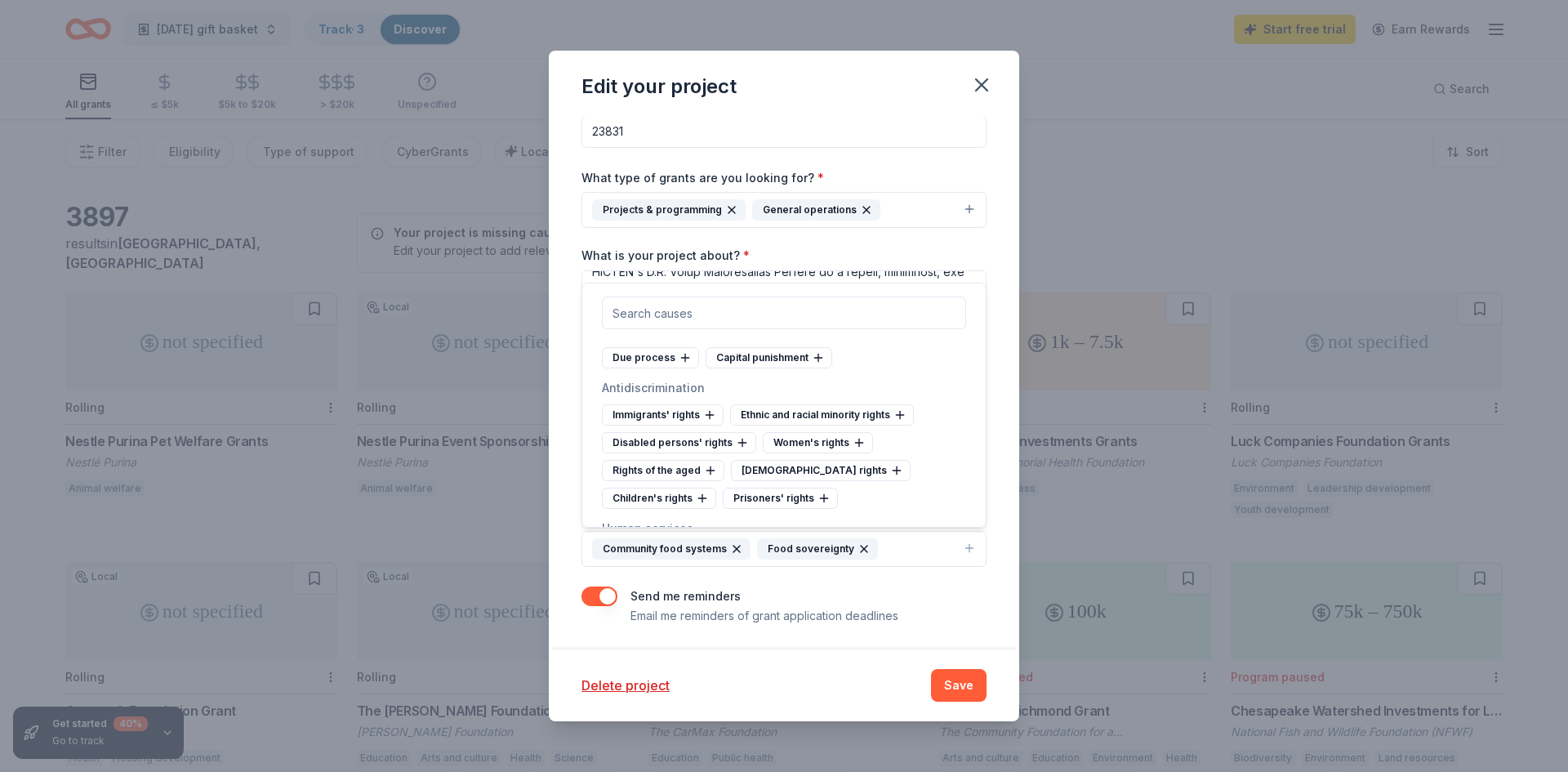
click at [763, 556] on icon at bounding box center [767, 556] width 8 height 0
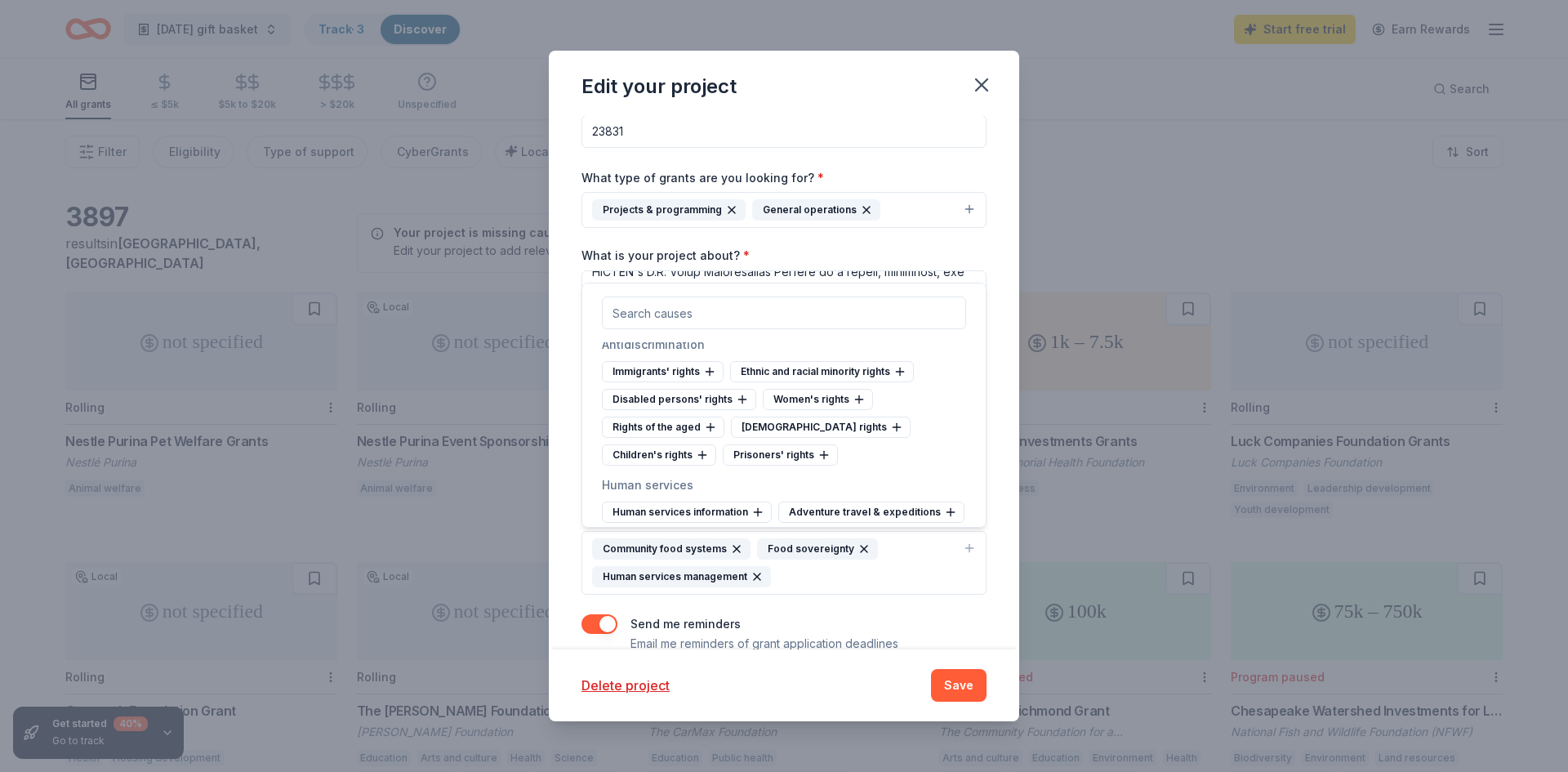
scroll to position [8370, 0]
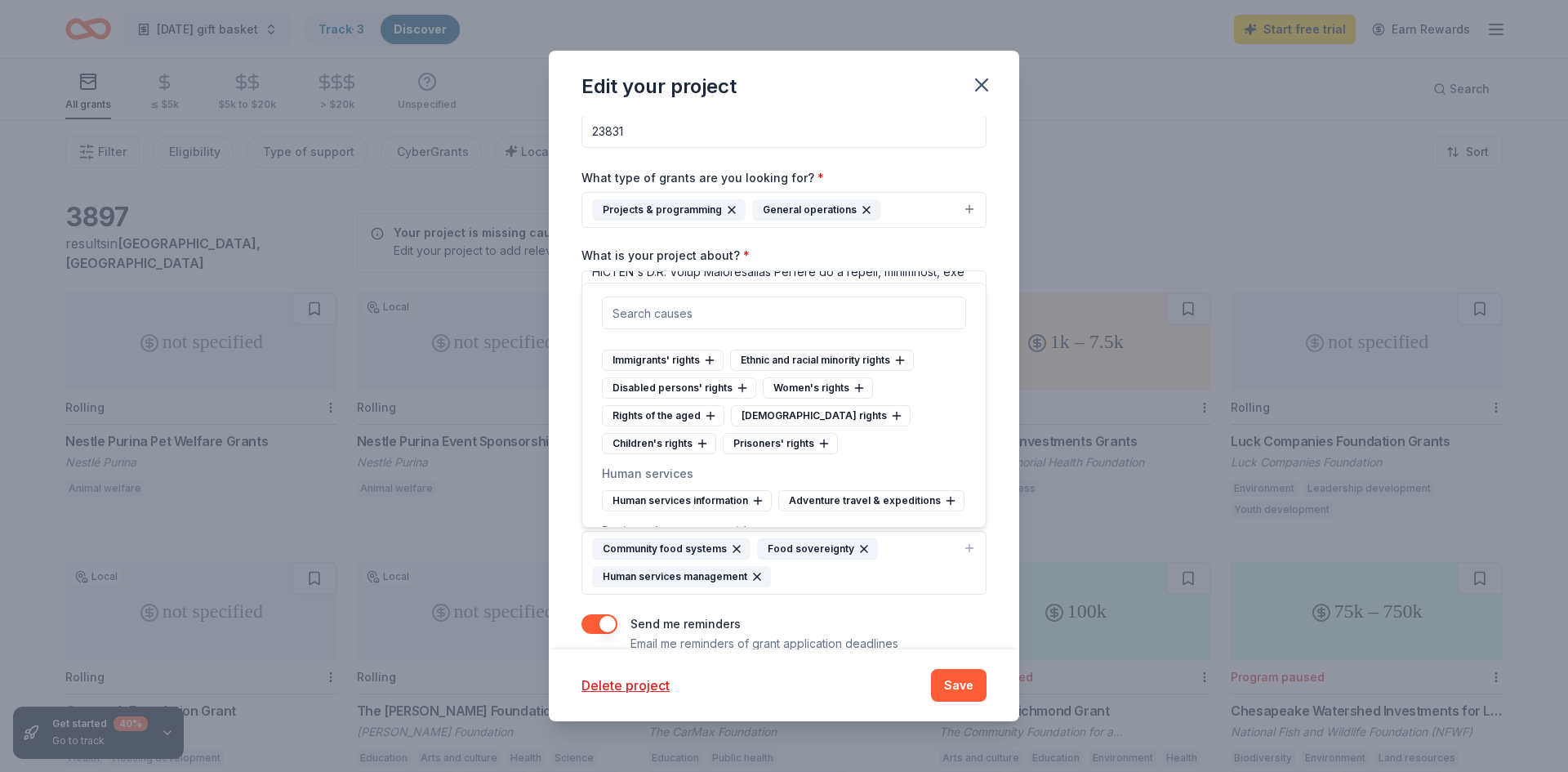
click at [894, 575] on div "Food aid" at bounding box center [910, 585] width 77 height 21
click at [769, 575] on div "Free goods distribution" at bounding box center [791, 585] width 149 height 21
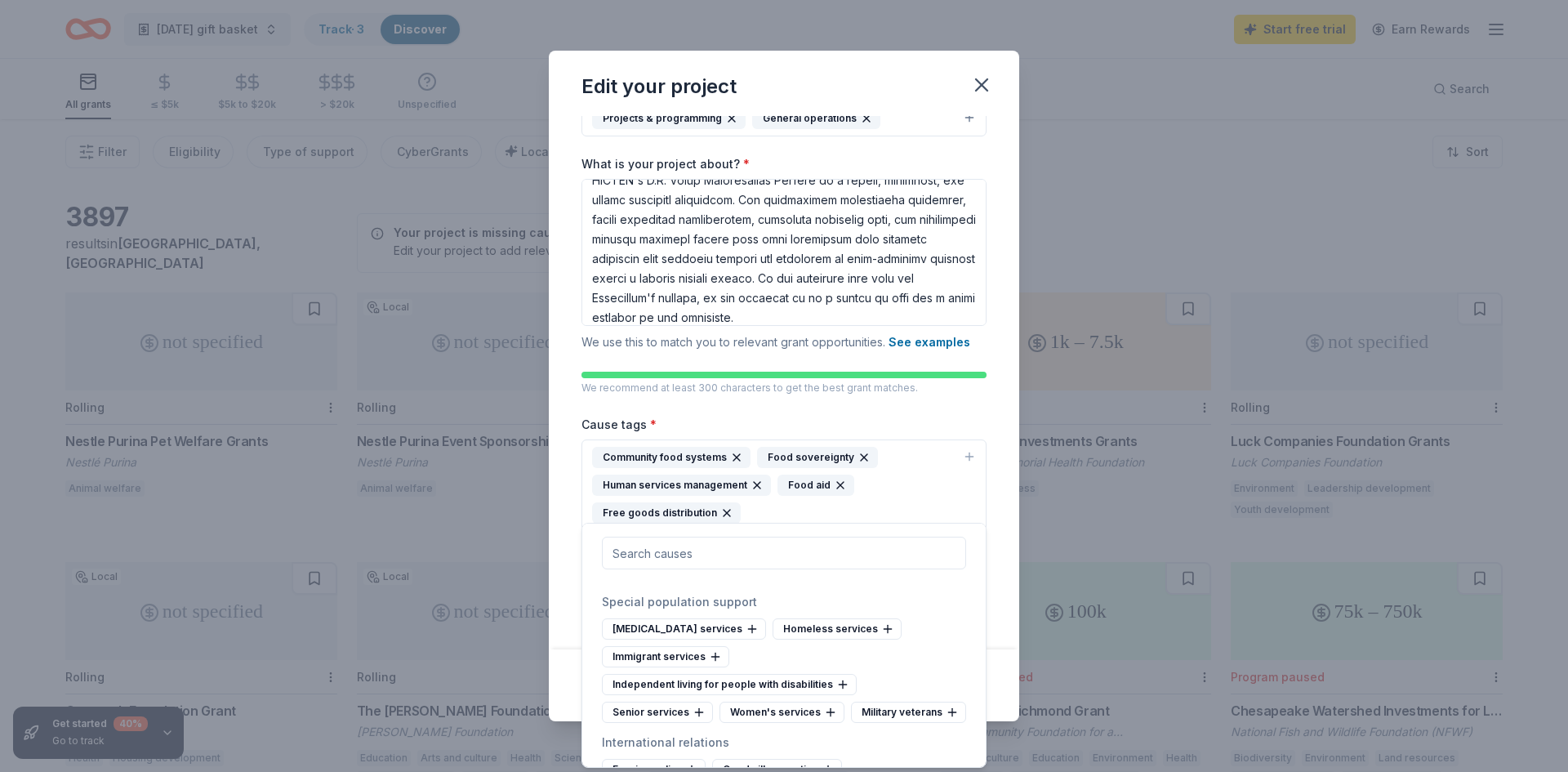
scroll to position [224, 0]
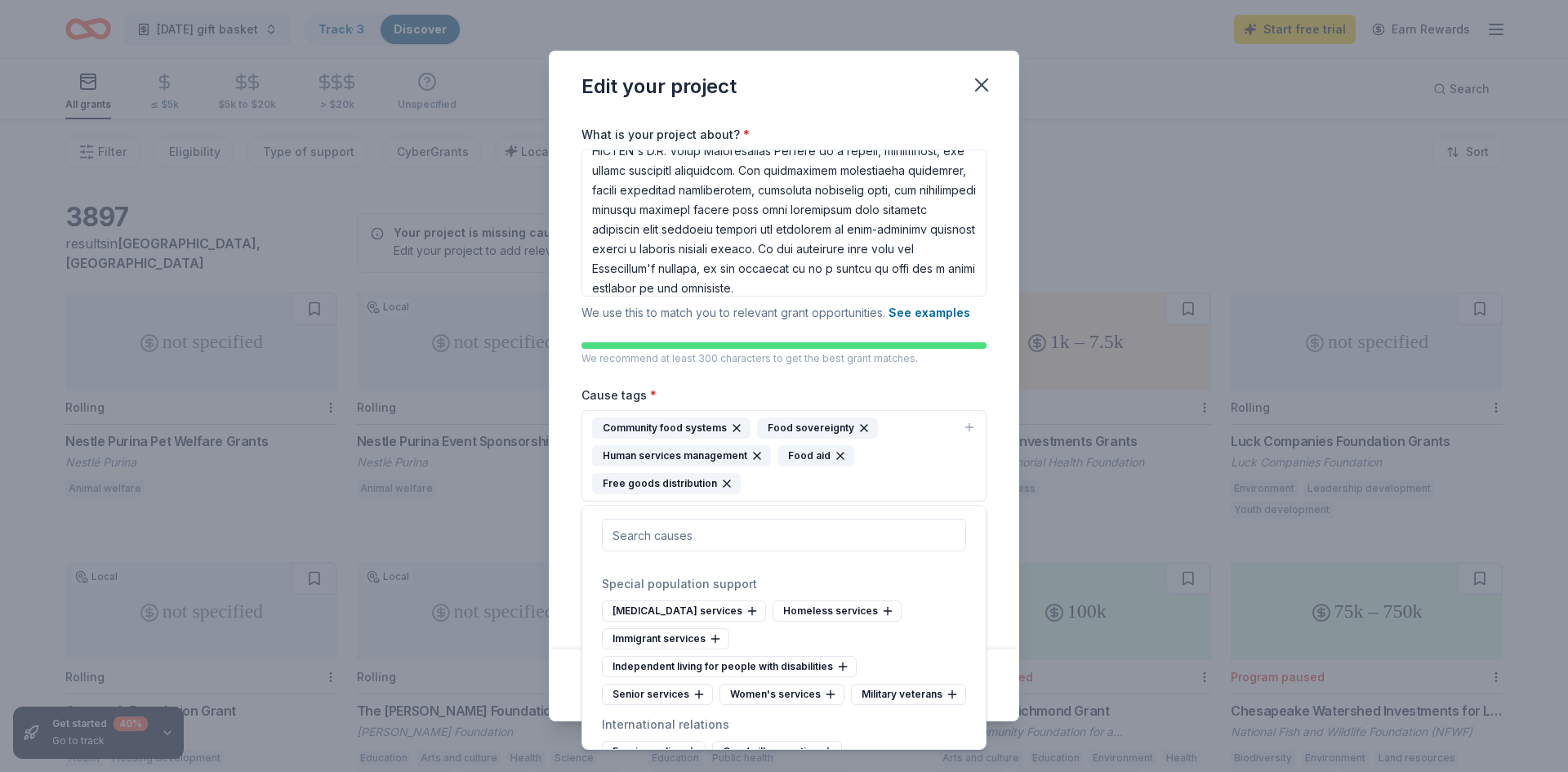
click at [763, 391] on div "Cause tags * Community food systems Food sovereignty Human services management …" at bounding box center [783, 475] width 405 height 180
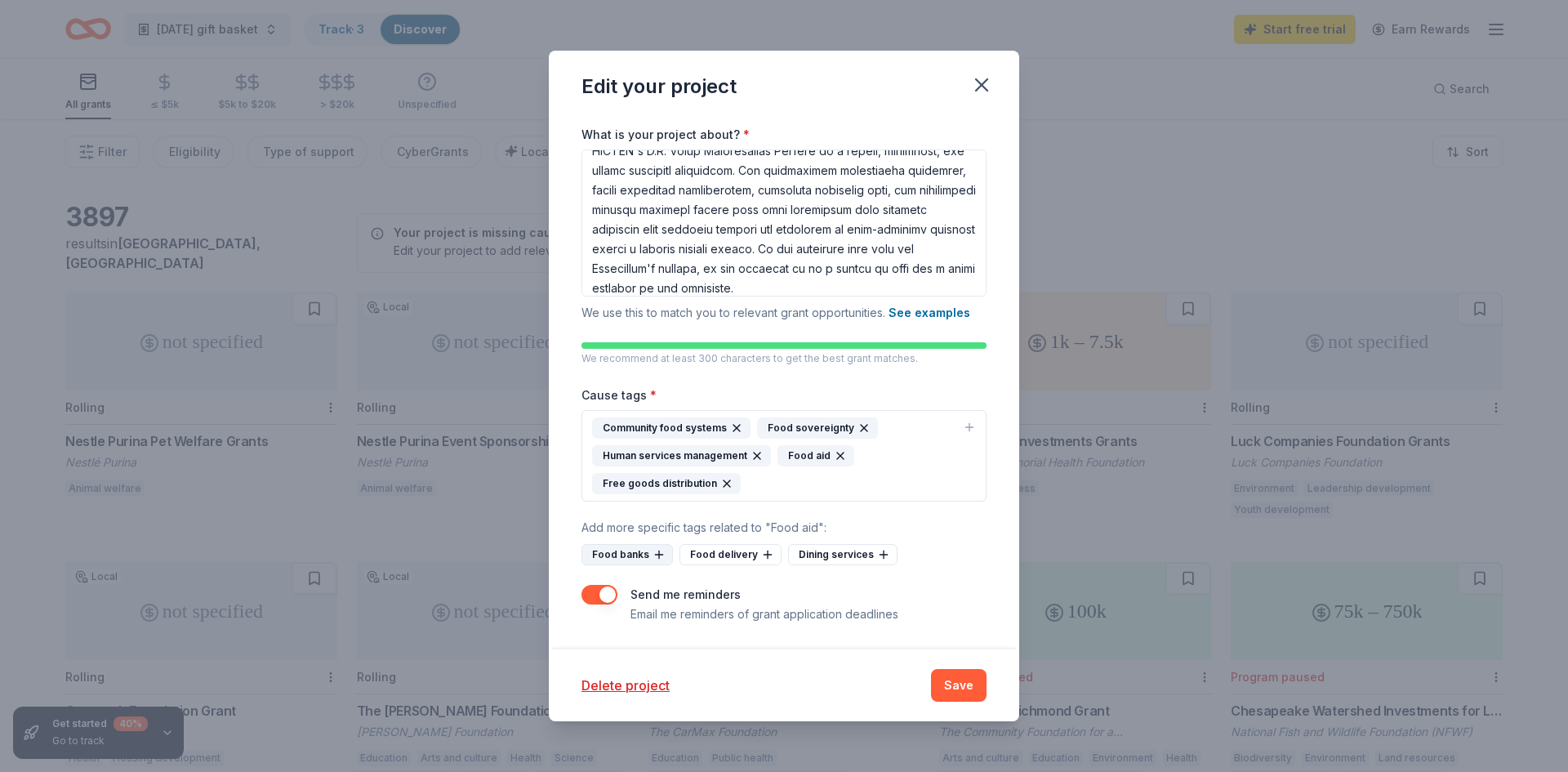
click at [633, 555] on div "Food banks" at bounding box center [627, 555] width 91 height 21
click at [637, 555] on div "Food delivery" at bounding box center [632, 555] width 102 height 21
click at [965, 693] on button "Save" at bounding box center [958, 685] width 55 height 32
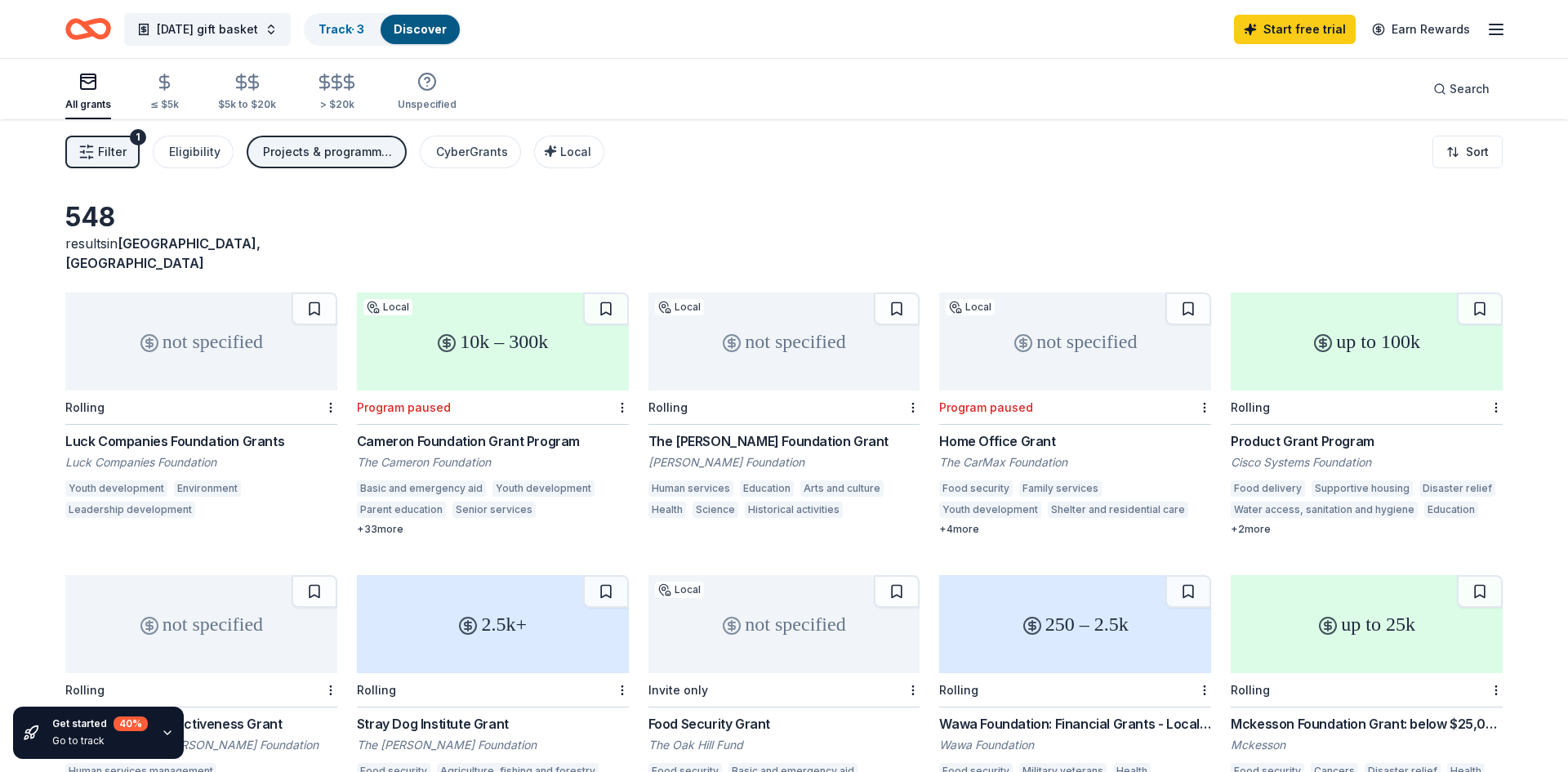
click at [109, 153] on span "Filter" at bounding box center [112, 152] width 29 height 20
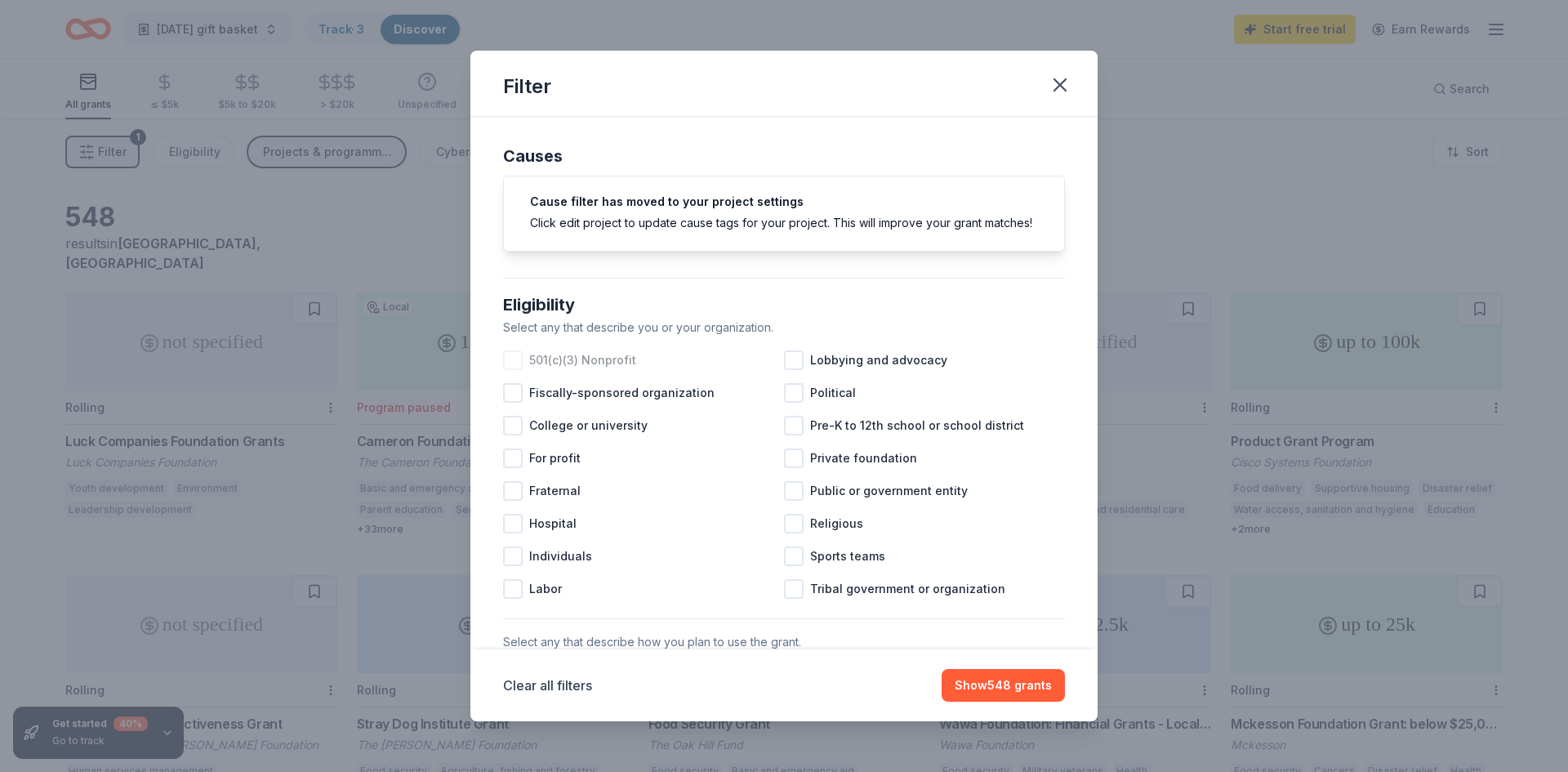
click at [512, 357] on div at bounding box center [513, 360] width 20 height 20
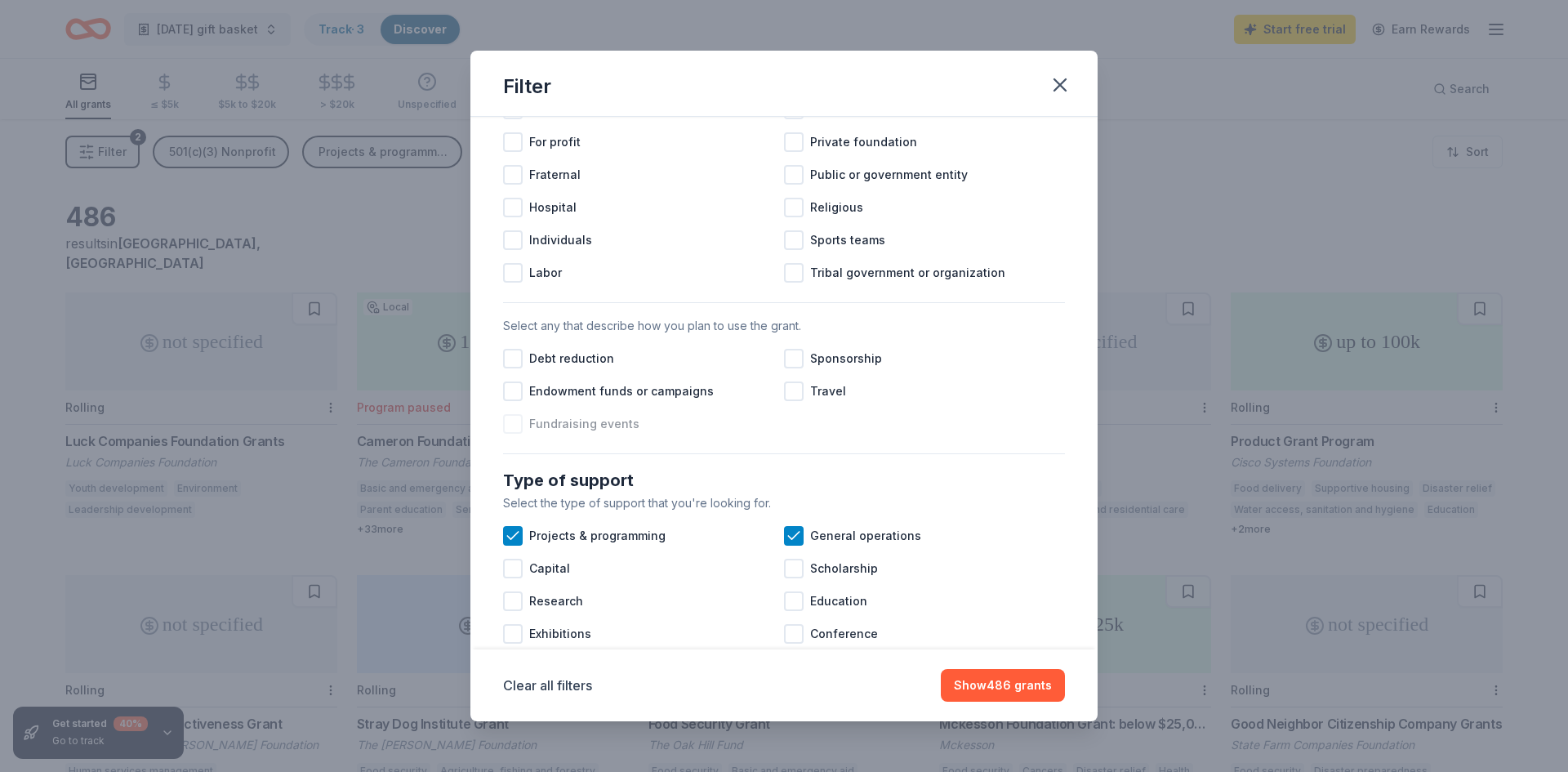
scroll to position [317, 0]
click at [512, 419] on div at bounding box center [513, 422] width 20 height 20
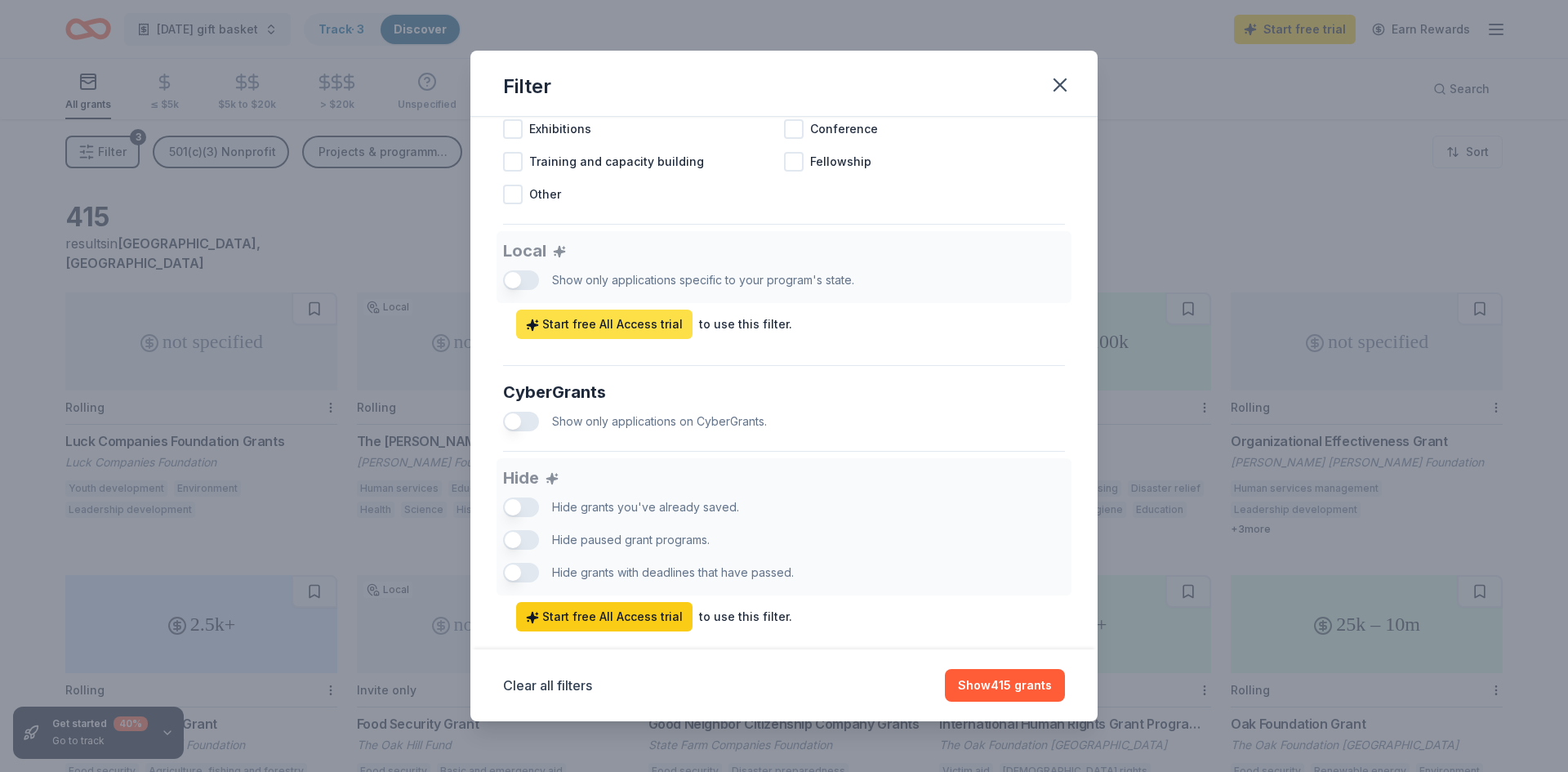
scroll to position [855, 0]
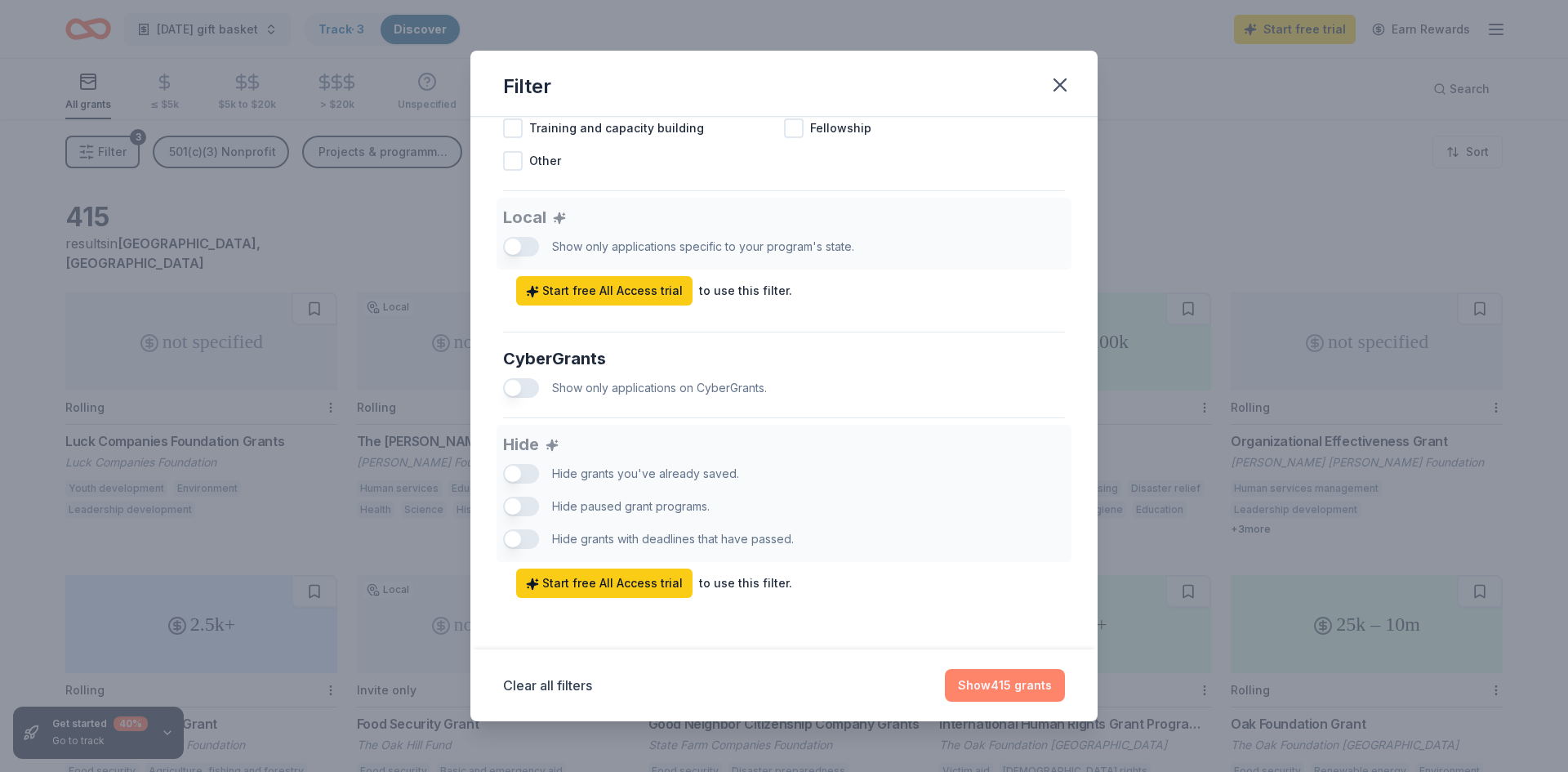
click at [995, 687] on button "Show 415 grants" at bounding box center [1005, 685] width 120 height 32
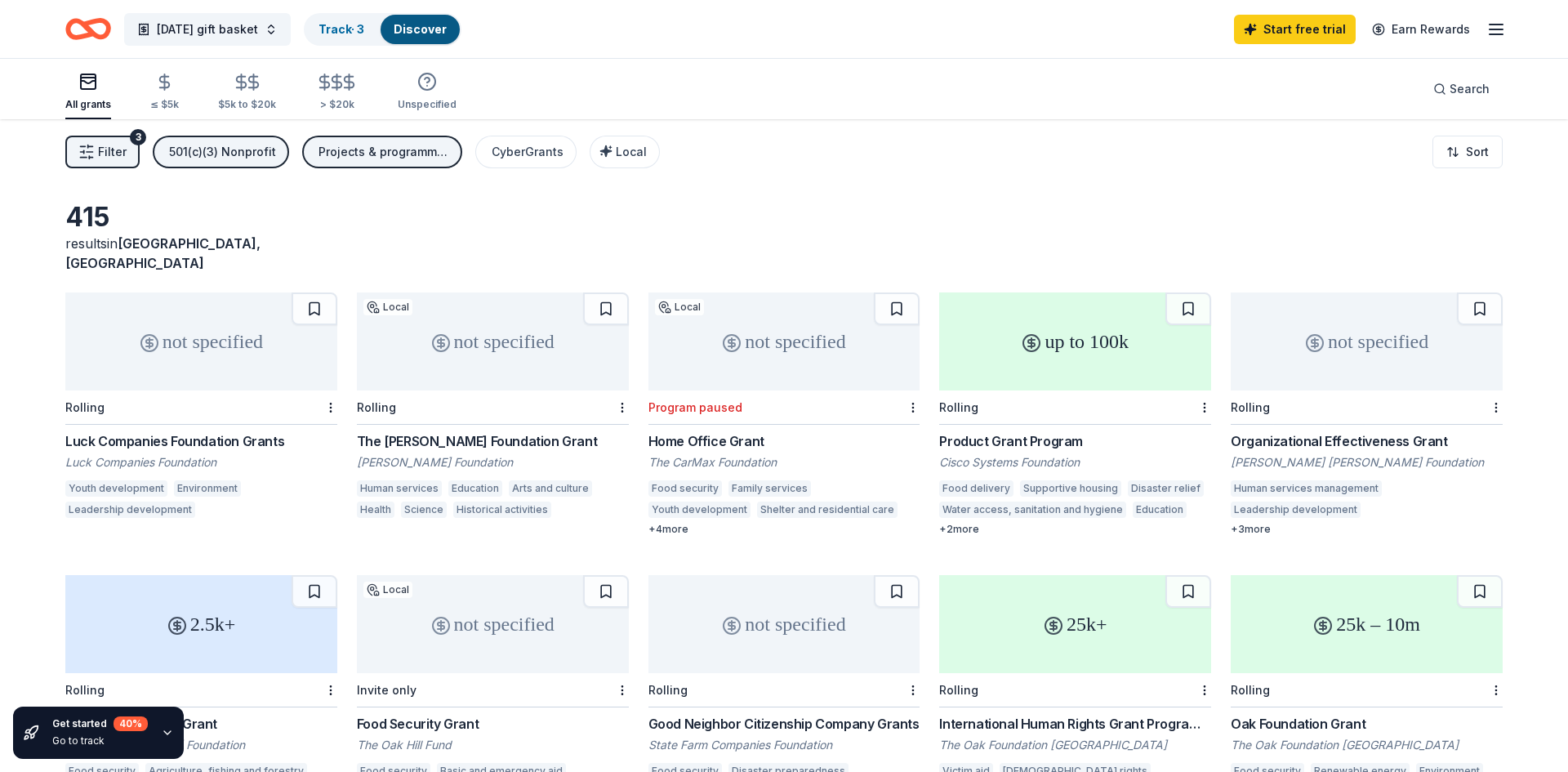
click at [134, 432] on div "Luck Companies Foundation Grants" at bounding box center [201, 441] width 271 height 20
click at [329, 388] on html "[DATE] gift basket Track · 3 Discover Start free trial Earn Rewards All grants …" at bounding box center [784, 386] width 1568 height 772
click at [282, 412] on div "Not interested" at bounding box center [278, 416] width 110 height 30
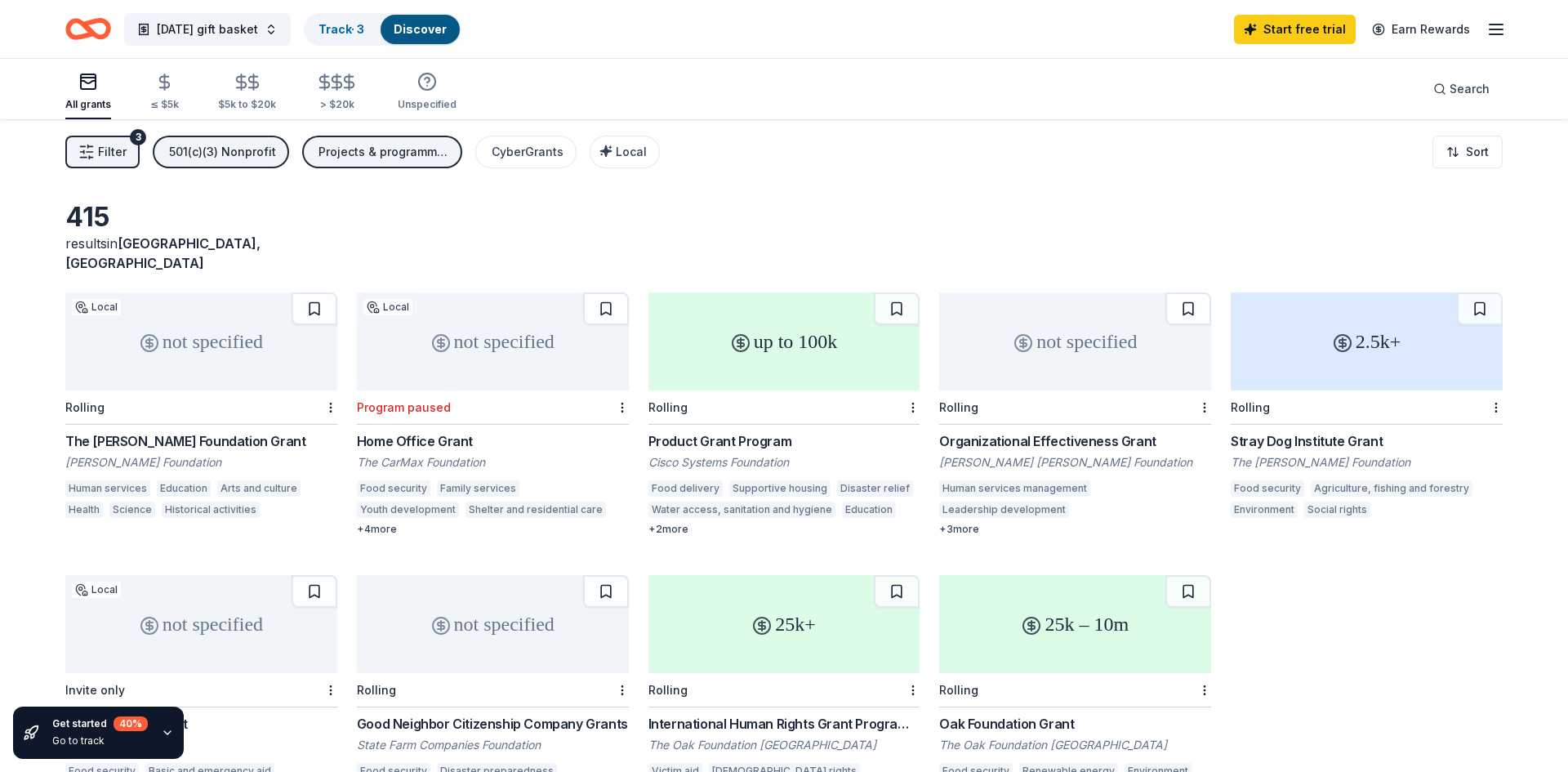
click at [159, 340] on div "not specified" at bounding box center [201, 341] width 271 height 98
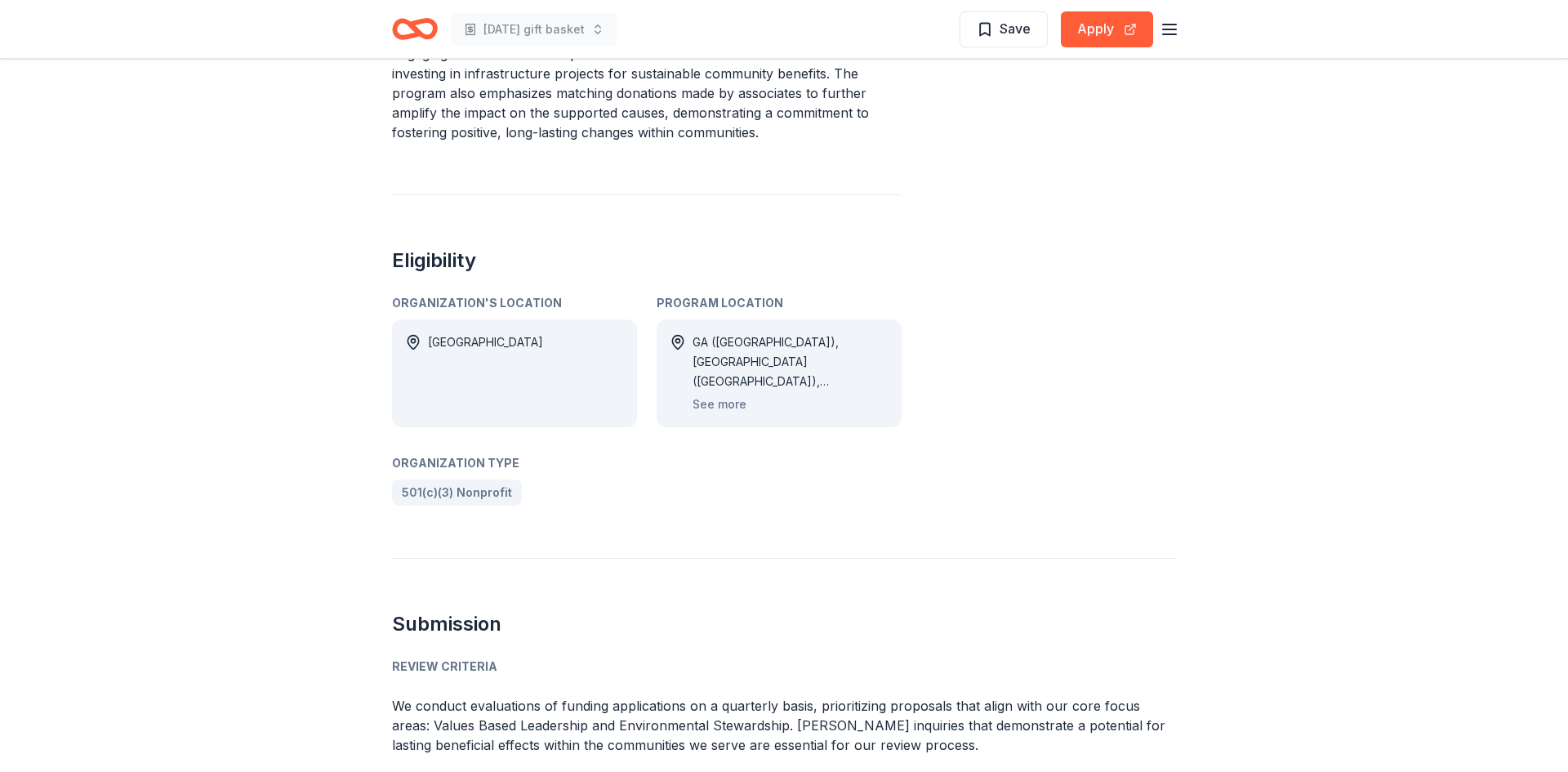
scroll to position [834, 0]
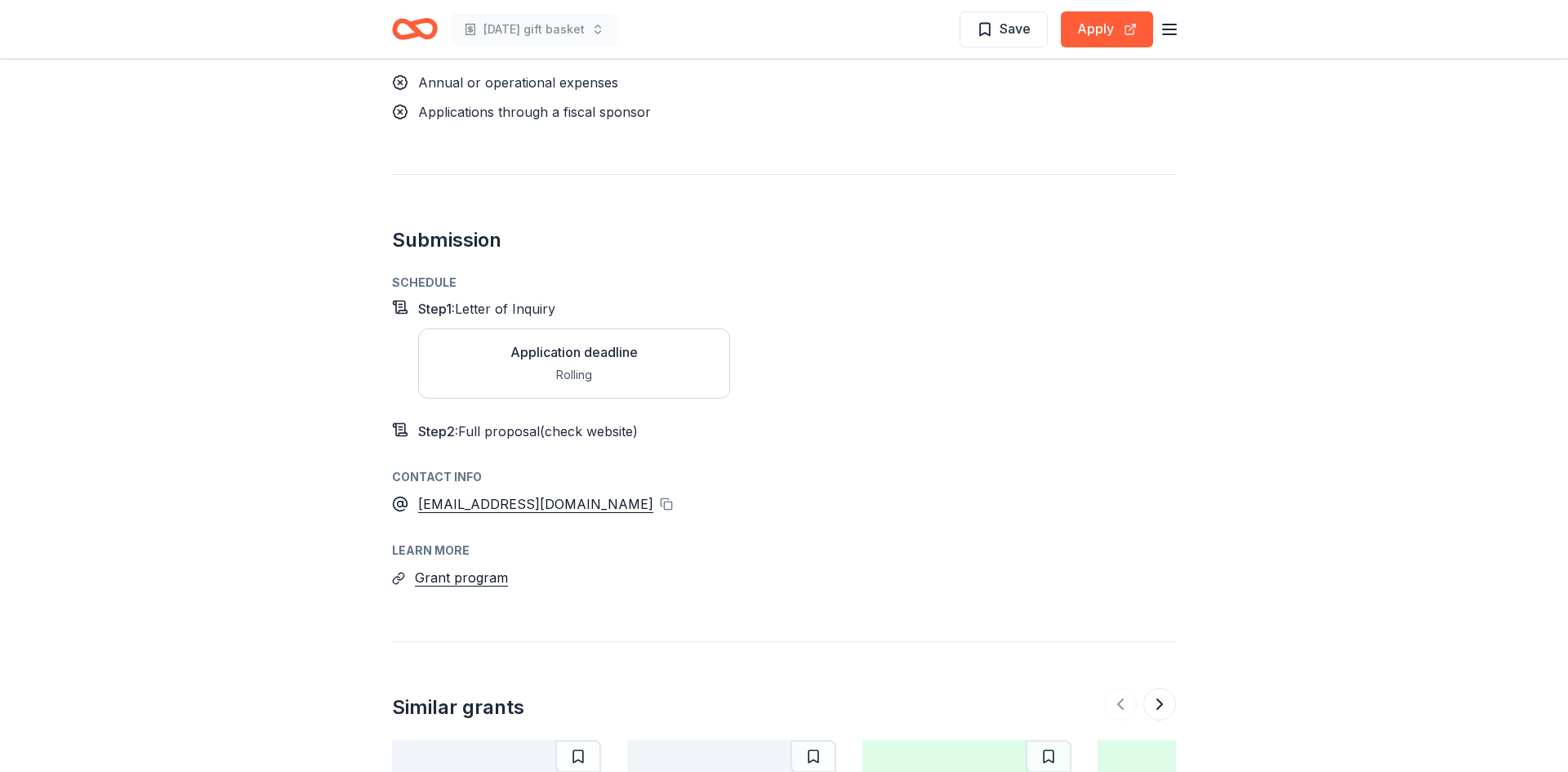
scroll to position [1227, 0]
click at [990, 30] on span "Save" at bounding box center [1003, 29] width 54 height 21
click at [1107, 33] on button "Apply" at bounding box center [1106, 30] width 92 height 36
click at [478, 568] on button "Grant program" at bounding box center [461, 579] width 93 height 21
